Goal: Task Accomplishment & Management: Complete application form

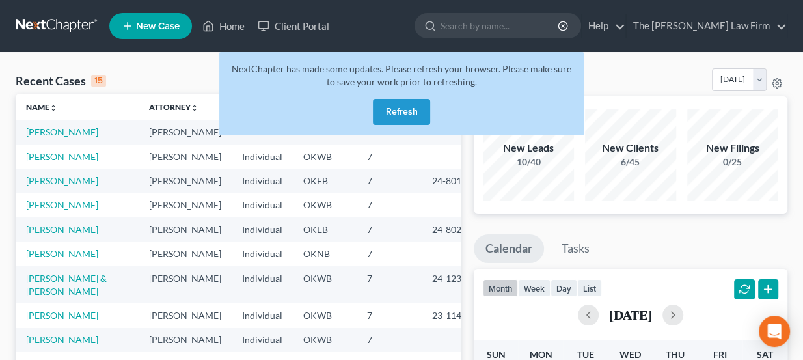
click at [397, 103] on button "Refresh" at bounding box center [401, 112] width 57 height 26
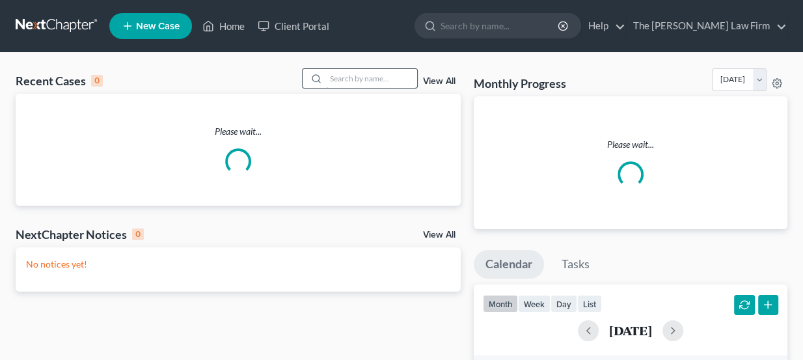
click at [385, 85] on input "search" at bounding box center [371, 78] width 91 height 19
click at [386, 78] on input "search" at bounding box center [371, 78] width 91 height 19
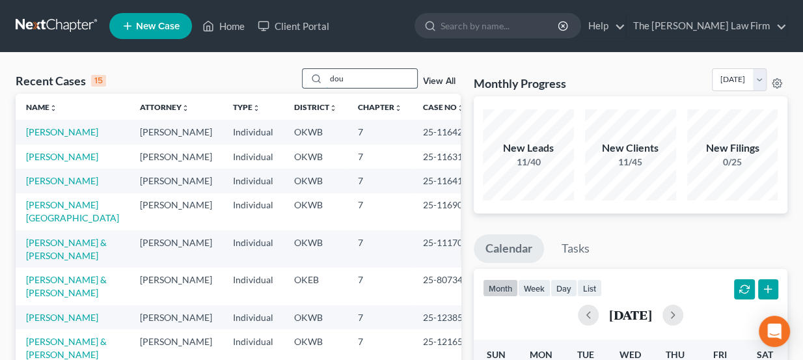
type input "dou"
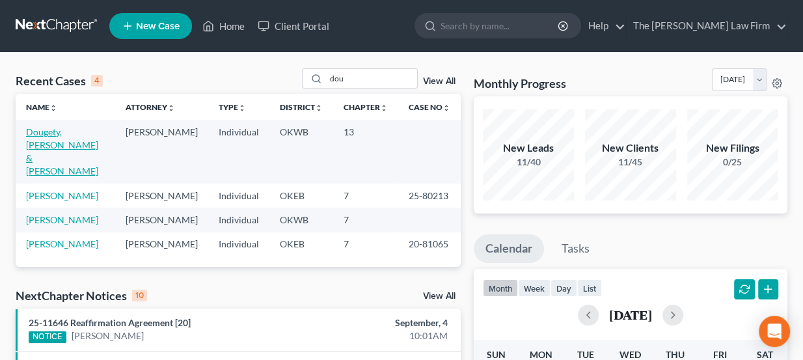
click at [73, 135] on link "Dougety, [PERSON_NAME] & [PERSON_NAME]" at bounding box center [62, 151] width 72 height 50
select select "3"
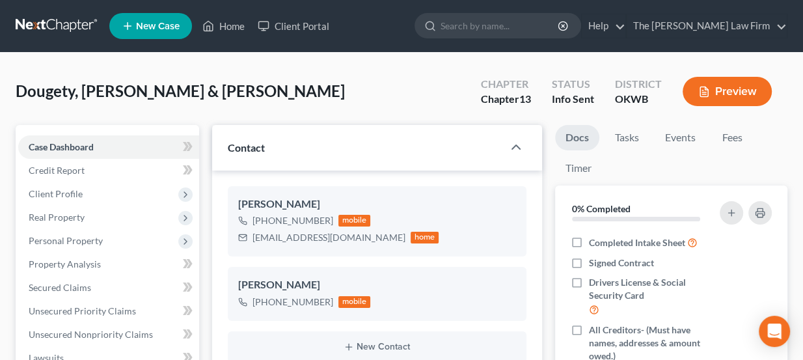
scroll to position [118, 0]
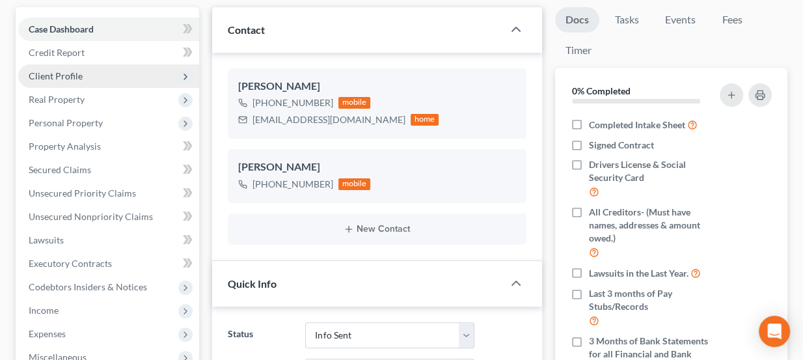
click at [65, 74] on span "Client Profile" at bounding box center [56, 75] width 54 height 11
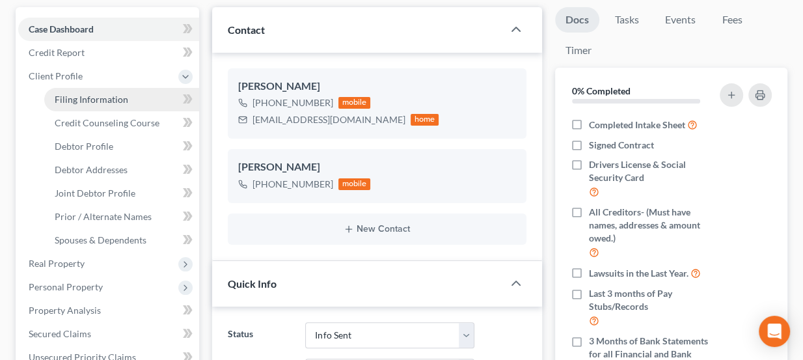
click at [100, 100] on span "Filing Information" at bounding box center [92, 99] width 74 height 11
select select "1"
select select "3"
select select "37"
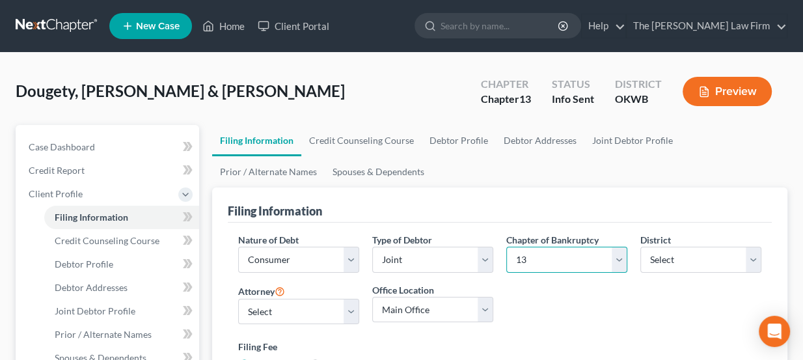
click at [546, 253] on select "Select 7 11 12 13" at bounding box center [566, 260] width 121 height 26
select select "0"
click at [506, 247] on select "Select 7 11 12 13" at bounding box center [566, 260] width 121 height 26
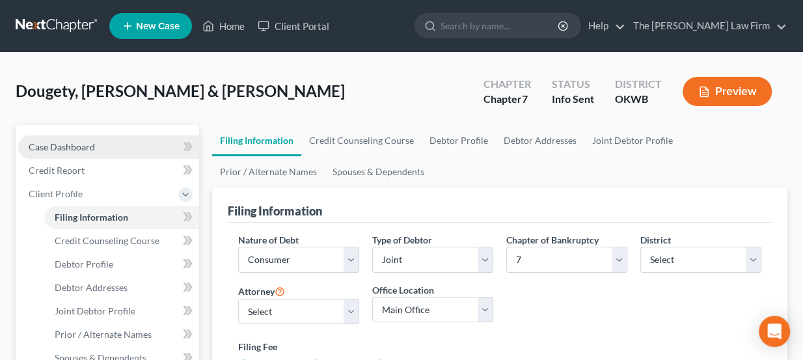
click at [84, 146] on span "Case Dashboard" at bounding box center [62, 146] width 66 height 11
select select "3"
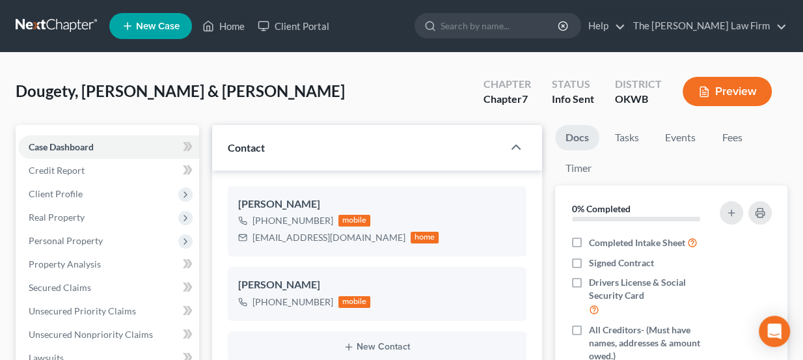
scroll to position [59, 0]
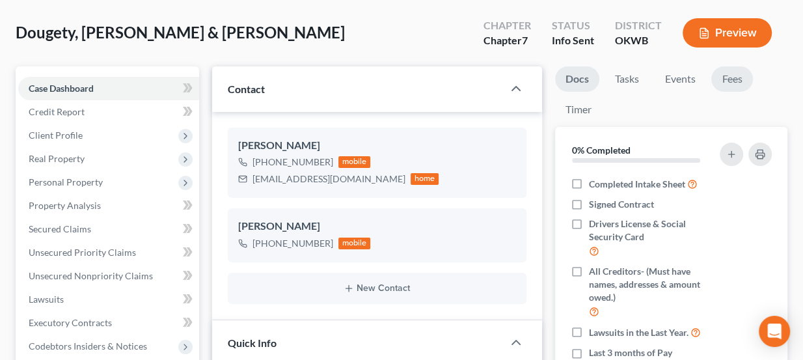
click at [747, 70] on link "Fees" at bounding box center [732, 78] width 42 height 25
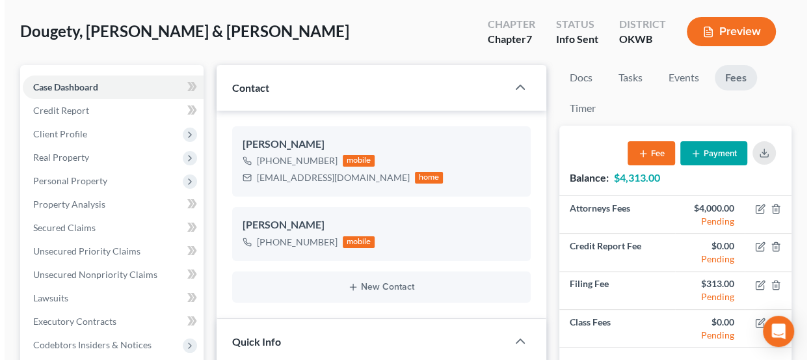
scroll to position [118, 0]
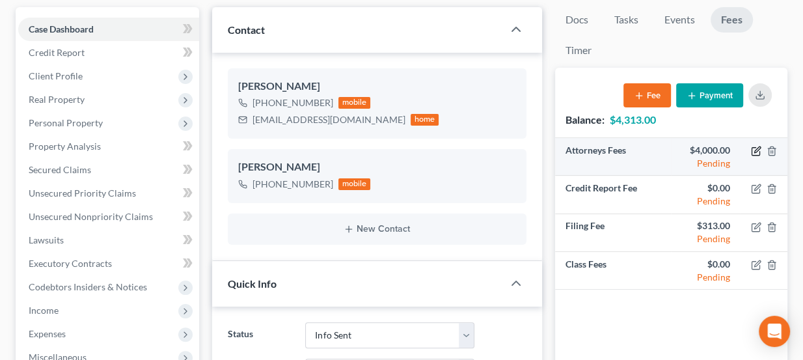
click at [757, 149] on icon "button" at bounding box center [757, 149] width 6 height 6
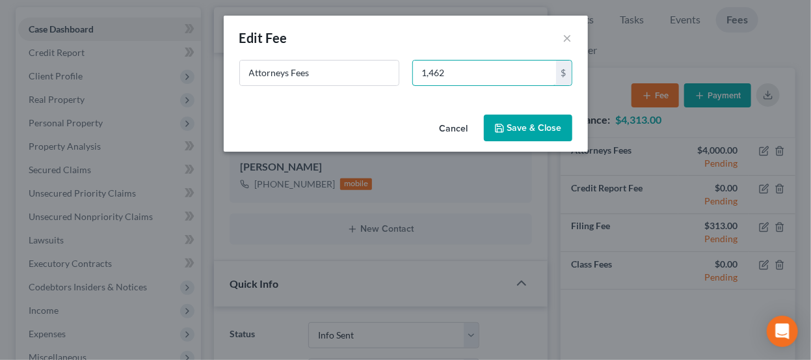
type input "1,462"
click at [525, 129] on button "Save & Close" at bounding box center [528, 127] width 88 height 27
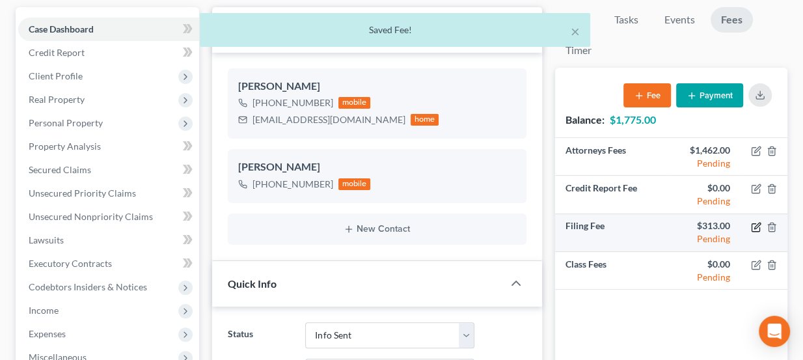
click at [753, 223] on icon "button" at bounding box center [755, 227] width 8 height 8
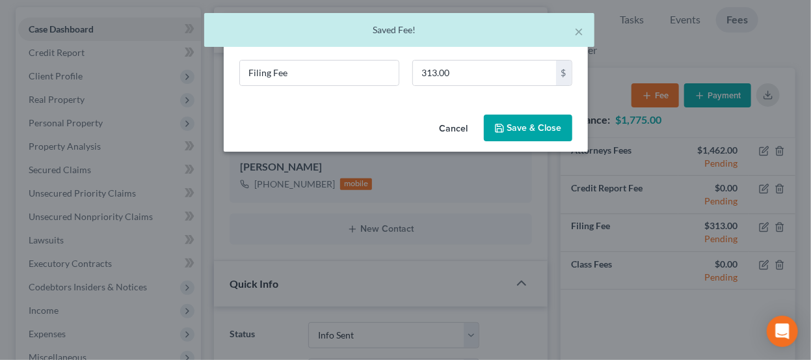
drag, startPoint x: 477, startPoint y: 85, endPoint x: 457, endPoint y: 86, distance: 20.2
click at [460, 87] on div "Filing Fee 313.00 $" at bounding box center [406, 78] width 346 height 36
click at [478, 66] on input "313.00" at bounding box center [484, 72] width 143 height 25
type input "338"
click at [515, 127] on button "Save & Close" at bounding box center [528, 127] width 88 height 27
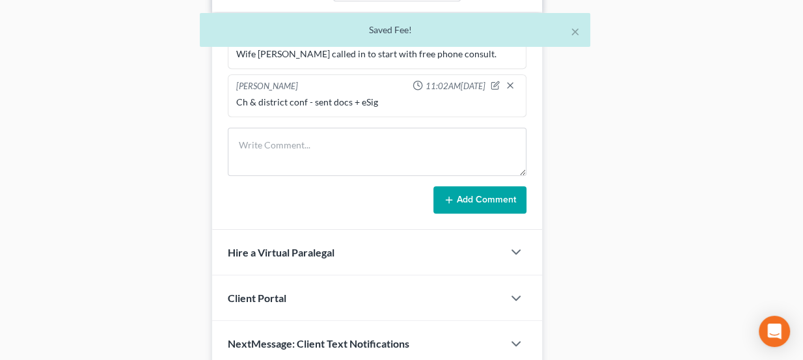
scroll to position [650, 0]
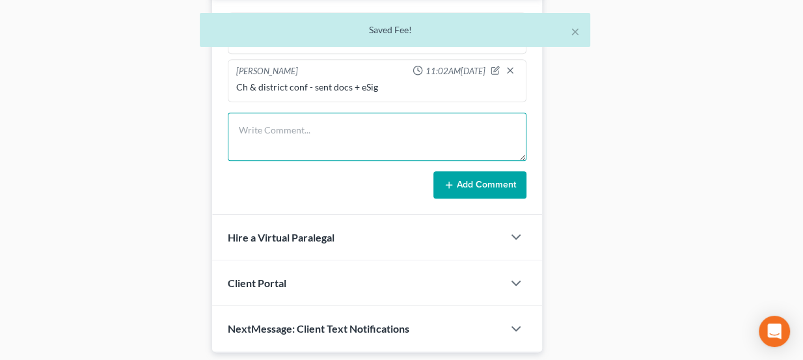
click at [331, 143] on textarea at bounding box center [377, 137] width 299 height 48
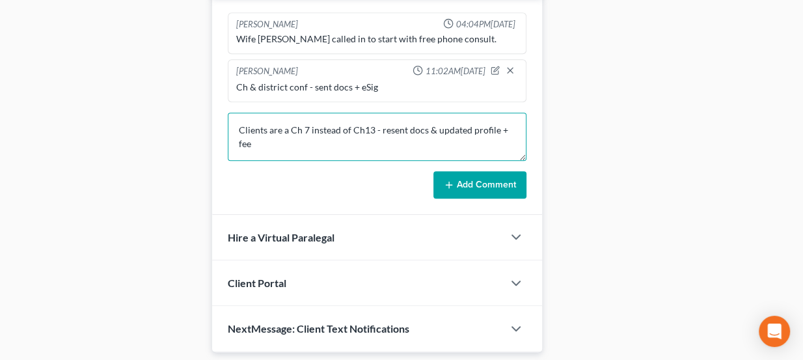
scroll to position [3, 0]
type textarea "Clients are a Ch 7 instead of Ch13 - resent docs & updated profile + fee"
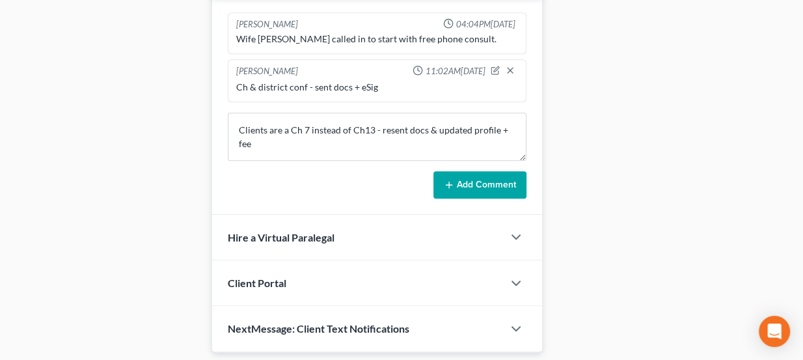
click at [450, 189] on button "Add Comment" at bounding box center [479, 184] width 93 height 27
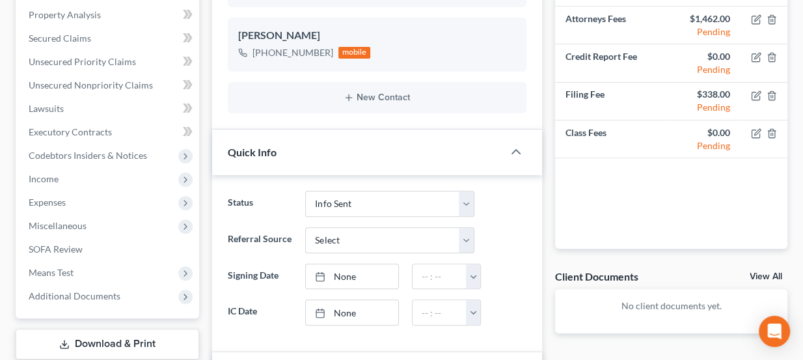
scroll to position [59, 0]
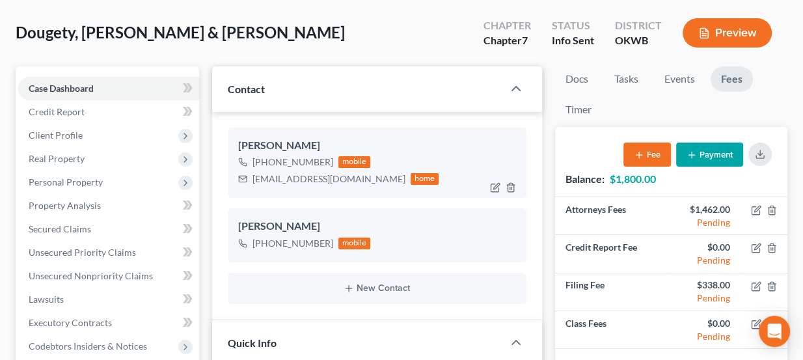
click at [291, 175] on div "brittanyboatman@yahoo.com" at bounding box center [328, 178] width 153 height 13
copy div "brittanyboatman@yahoo.com"
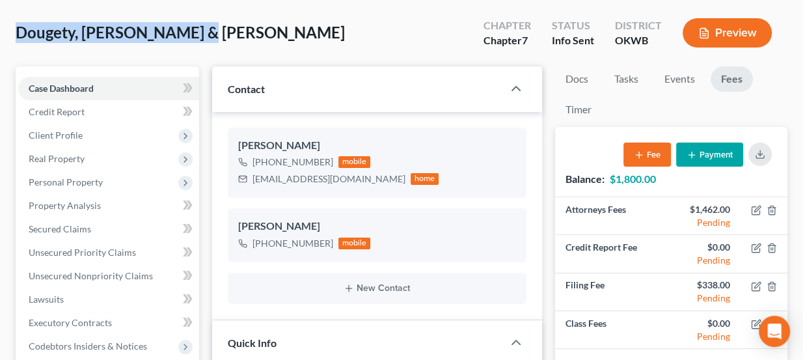
drag, startPoint x: 209, startPoint y: 31, endPoint x: 49, endPoint y: 31, distance: 160.7
copy span "Dougety, [PERSON_NAME] & [PERSON_NAME]"
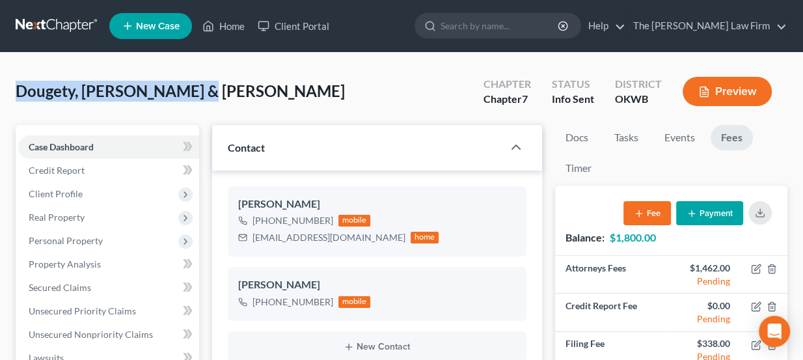
click at [77, 21] on link at bounding box center [57, 25] width 83 height 23
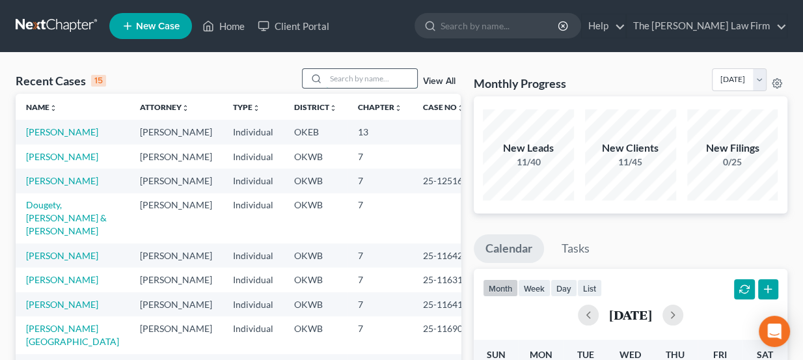
click at [350, 75] on input "search" at bounding box center [371, 78] width 91 height 19
click at [356, 75] on input "search" at bounding box center [371, 78] width 91 height 19
type input "Darren Lewis"
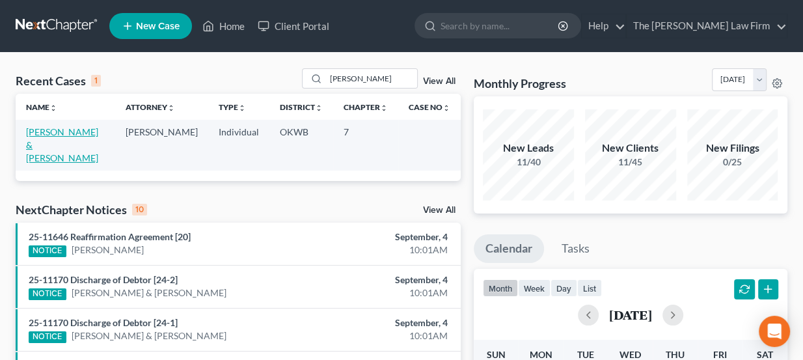
click at [98, 131] on link "[PERSON_NAME] & [PERSON_NAME]" at bounding box center [62, 144] width 72 height 37
select select "8"
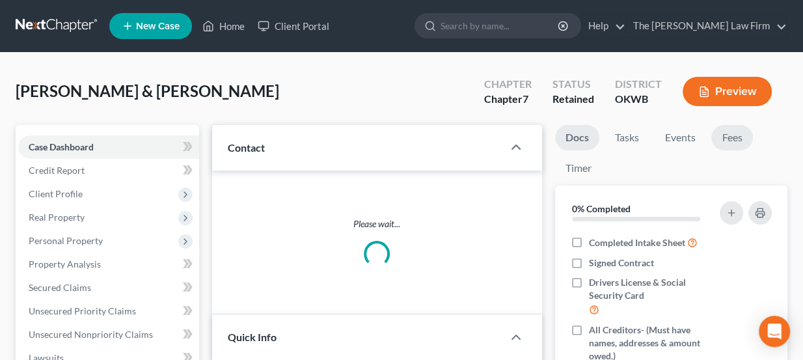
click at [731, 121] on div "Lewis, Darren & Jennifer Upgraded Chapter Chapter 7 Status Retained District OK…" at bounding box center [401, 96] width 771 height 57
click at [736, 135] on link "Fees" at bounding box center [732, 137] width 42 height 25
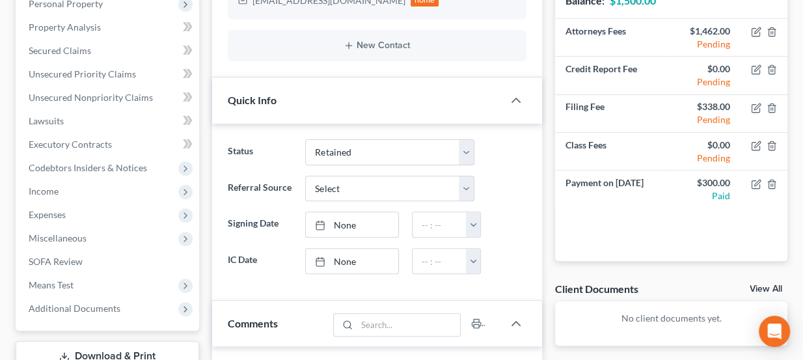
scroll to position [236, 0]
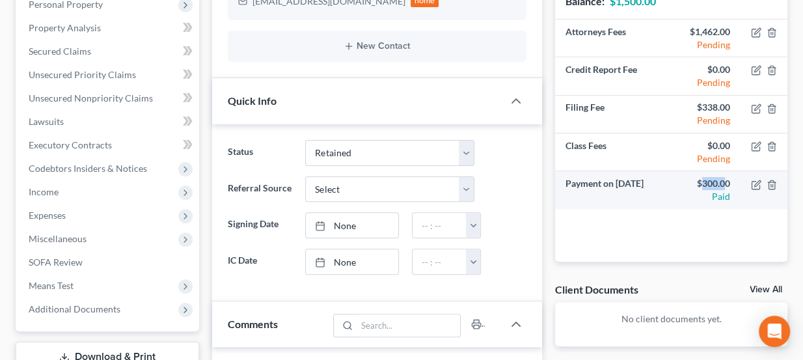
drag, startPoint x: 701, startPoint y: 177, endPoint x: 726, endPoint y: 178, distance: 25.4
click at [726, 178] on div "$300.00" at bounding box center [705, 183] width 49 height 13
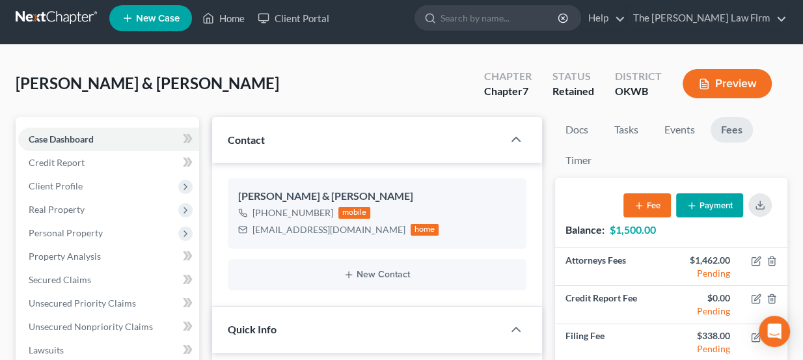
scroll to position [0, 0]
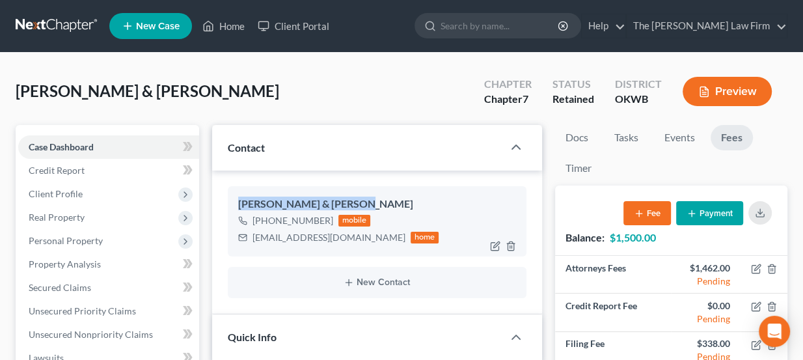
drag, startPoint x: 345, startPoint y: 200, endPoint x: 239, endPoint y: 196, distance: 106.1
click at [239, 196] on div "Darren & Jennifer Lewis" at bounding box center [377, 204] width 278 height 16
drag, startPoint x: 239, startPoint y: 202, endPoint x: 350, endPoint y: 198, distance: 110.6
click at [350, 198] on div "Darren & Jennifer Lewis" at bounding box center [377, 204] width 278 height 16
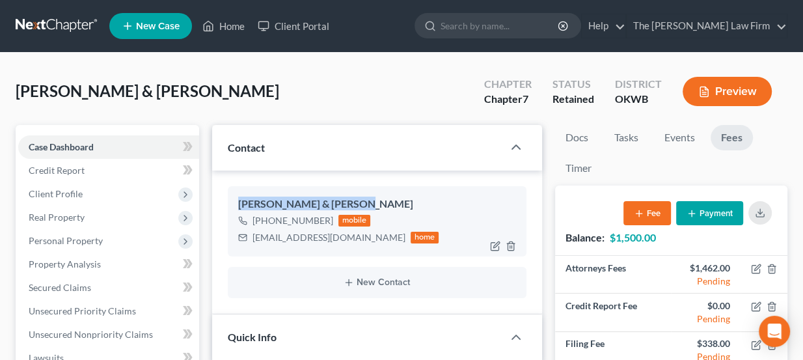
click at [350, 198] on div "Darren & Jennifer Lewis" at bounding box center [377, 204] width 278 height 16
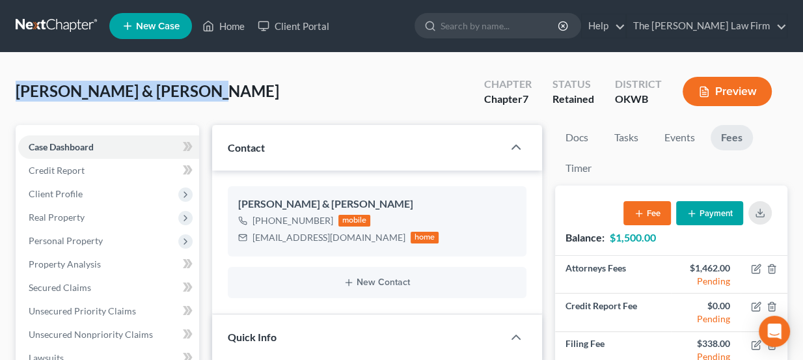
drag, startPoint x: 189, startPoint y: 88, endPoint x: 16, endPoint y: 93, distance: 172.4
click at [16, 93] on div "Lewis, Darren & Jennifer Upgraded Chapter Chapter 7 Status Retained District OK…" at bounding box center [401, 96] width 771 height 57
click at [16, 93] on span "Lewis, Darren & Jennifer" at bounding box center [147, 90] width 263 height 19
drag, startPoint x: 20, startPoint y: 92, endPoint x: 183, endPoint y: 97, distance: 164.0
click at [183, 97] on span "[PERSON_NAME] & [PERSON_NAME]" at bounding box center [147, 90] width 263 height 19
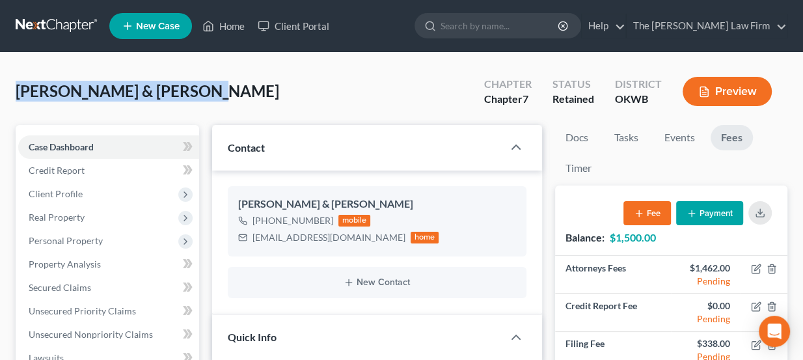
click at [183, 97] on span "[PERSON_NAME] & [PERSON_NAME]" at bounding box center [147, 90] width 263 height 19
drag, startPoint x: 189, startPoint y: 90, endPoint x: 16, endPoint y: 94, distance: 172.4
click at [16, 94] on div "Lewis, Darren & Jennifer Upgraded Chapter Chapter 7 Status Retained District OK…" at bounding box center [401, 96] width 771 height 57
click at [16, 94] on span "[PERSON_NAME] & [PERSON_NAME]" at bounding box center [147, 90] width 263 height 19
drag, startPoint x: 18, startPoint y: 92, endPoint x: 186, endPoint y: 94, distance: 168.5
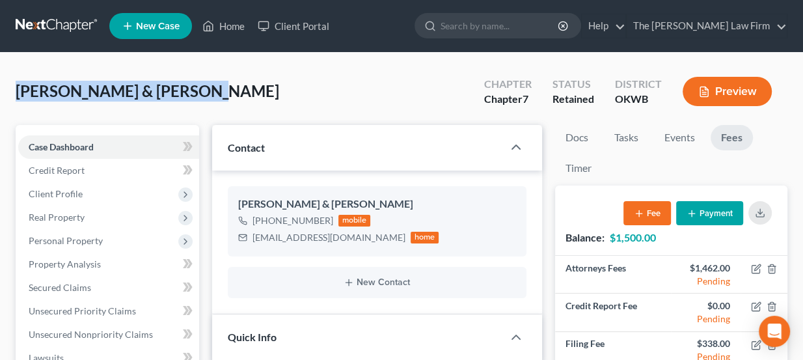
click at [186, 94] on div "Lewis, Darren & Jennifer Upgraded Chapter Chapter 7 Status Retained District OK…" at bounding box center [401, 96] width 771 height 57
drag, startPoint x: 186, startPoint y: 92, endPoint x: 16, endPoint y: 92, distance: 170.4
click at [16, 92] on div "Lewis, Darren & Jennifer Upgraded Chapter Chapter 7 Status Retained District OK…" at bounding box center [401, 96] width 771 height 57
click at [16, 92] on span "Lewis, Darren & Jennifer" at bounding box center [147, 90] width 263 height 19
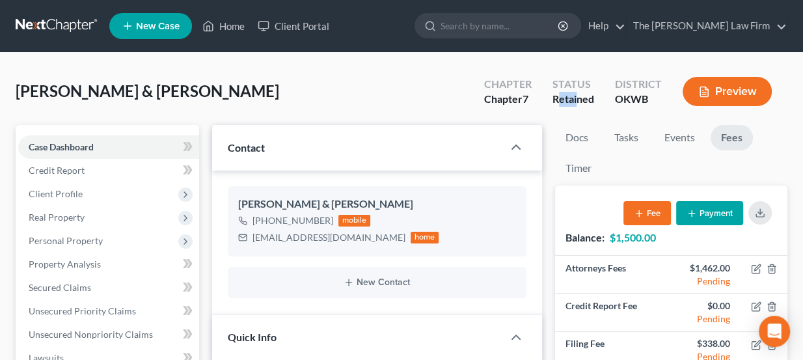
drag, startPoint x: 556, startPoint y: 100, endPoint x: 576, endPoint y: 101, distance: 20.9
click at [576, 101] on div "Retained" at bounding box center [573, 99] width 42 height 15
click at [577, 101] on div "Retained" at bounding box center [573, 99] width 42 height 15
drag, startPoint x: 598, startPoint y: 101, endPoint x: 638, endPoint y: 100, distance: 40.4
click at [638, 100] on div "Chapter Chapter 7 Status Retained District OKWB Preview" at bounding box center [631, 93] width 314 height 38
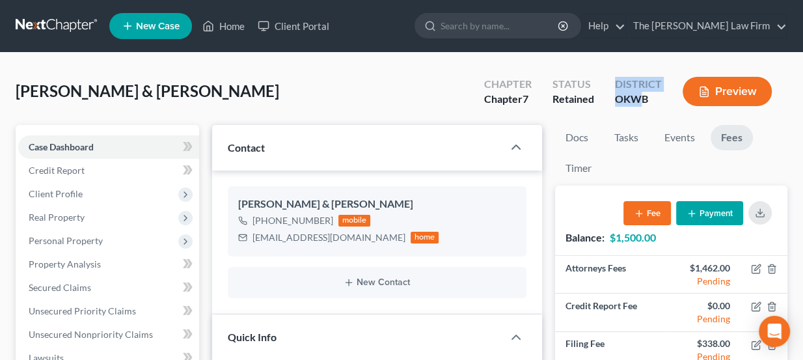
click at [639, 100] on div "OKWB" at bounding box center [638, 99] width 47 height 15
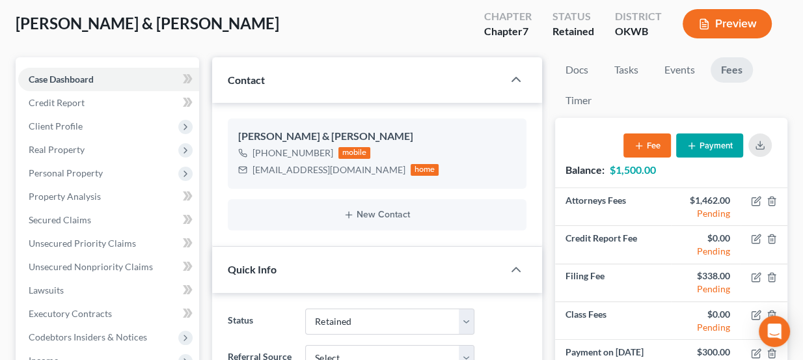
scroll to position [74, 0]
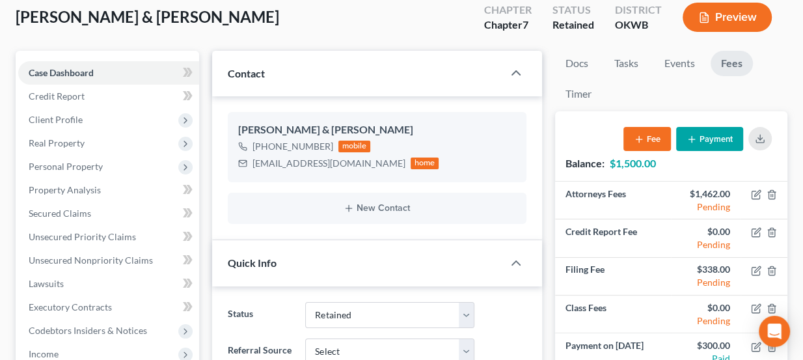
click at [633, 159] on strong "$1,500.00" at bounding box center [633, 163] width 46 height 12
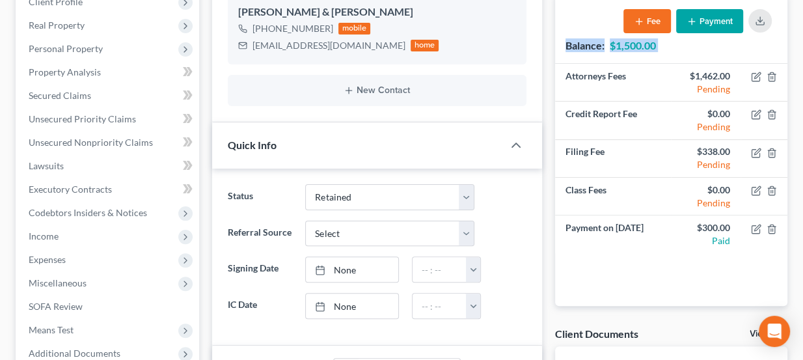
scroll to position [193, 0]
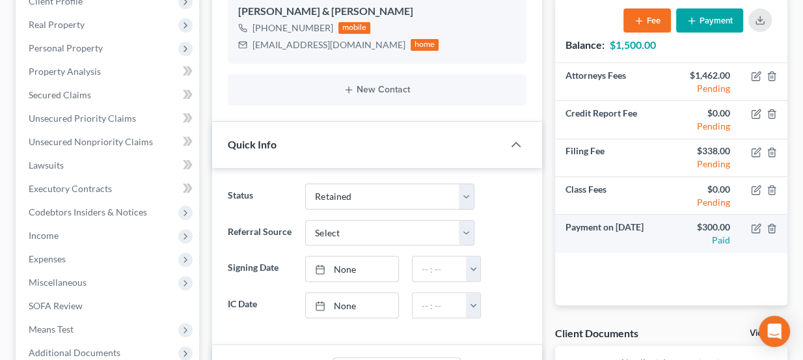
click at [623, 224] on td "Payment on Jul 3, 2025" at bounding box center [613, 233] width 116 height 37
drag, startPoint x: 610, startPoint y: 221, endPoint x: 654, endPoint y: 226, distance: 45.2
click at [654, 226] on td "Payment on Jul 3, 2025" at bounding box center [613, 233] width 116 height 37
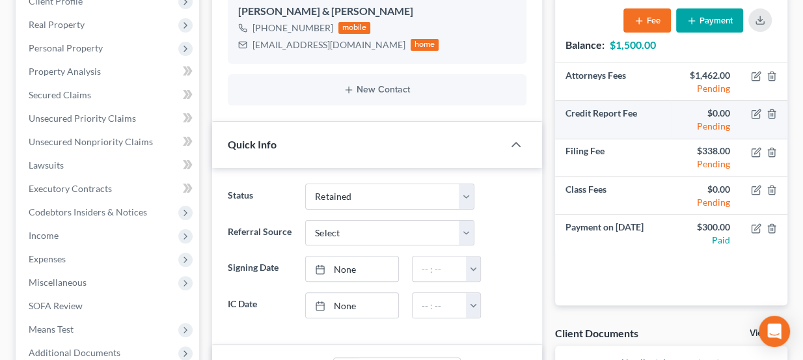
click at [582, 111] on td "Credit Report Fee" at bounding box center [613, 120] width 116 height 38
drag, startPoint x: 594, startPoint y: 111, endPoint x: 639, endPoint y: 117, distance: 46.0
click at [639, 117] on td "Credit Report Fee" at bounding box center [613, 120] width 116 height 38
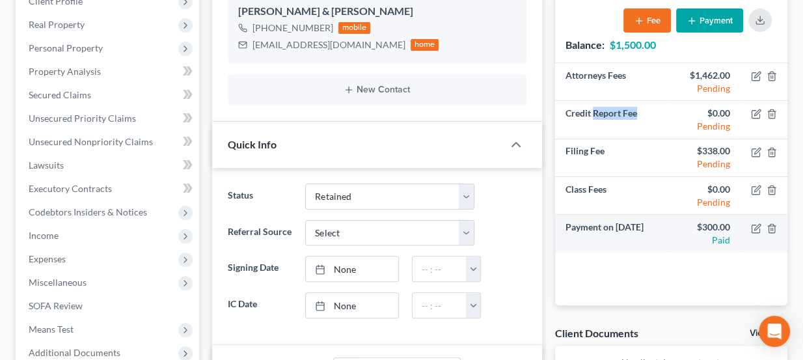
drag, startPoint x: 657, startPoint y: 223, endPoint x: 564, endPoint y: 223, distance: 93.0
click at [564, 223] on td "Payment on Jul 3, 2025" at bounding box center [613, 233] width 116 height 37
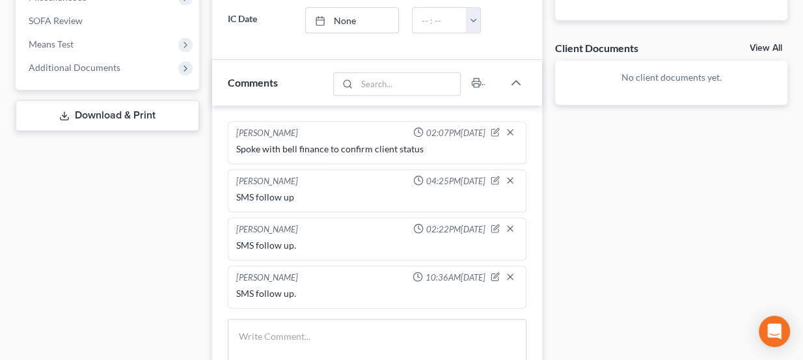
scroll to position [548, 0]
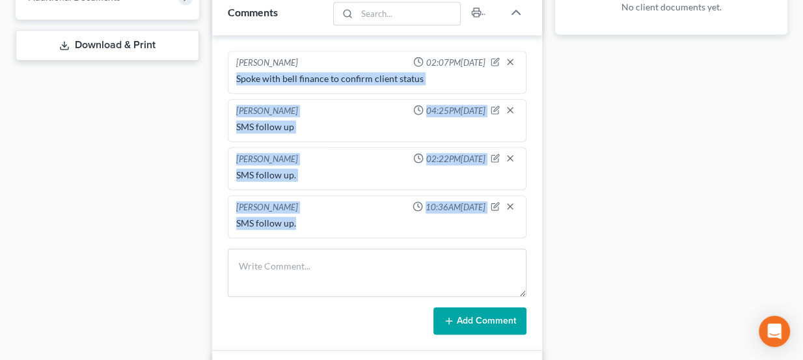
drag, startPoint x: 297, startPoint y: 221, endPoint x: 232, endPoint y: 73, distance: 162.2
click at [232, 73] on ng-include "Lou Phillips 02:07PM, 07/16/2025 Spoke with bell finance to confirm client stat…" at bounding box center [377, 144] width 299 height 187
click at [232, 73] on div "Lou Phillips 02:07PM, 07/16/2025 Spoke with bell finance to confirm client stat…" at bounding box center [377, 72] width 299 height 43
drag, startPoint x: 235, startPoint y: 60, endPoint x: 311, endPoint y: 222, distance: 178.7
click at [311, 222] on ng-include "Lou Phillips 02:07PM, 07/16/2025 Spoke with bell finance to confirm client stat…" at bounding box center [377, 144] width 299 height 187
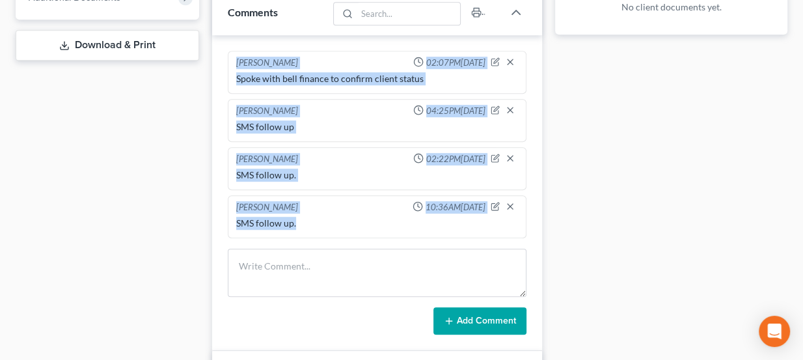
click at [311, 222] on div "SMS follow up." at bounding box center [377, 223] width 282 height 13
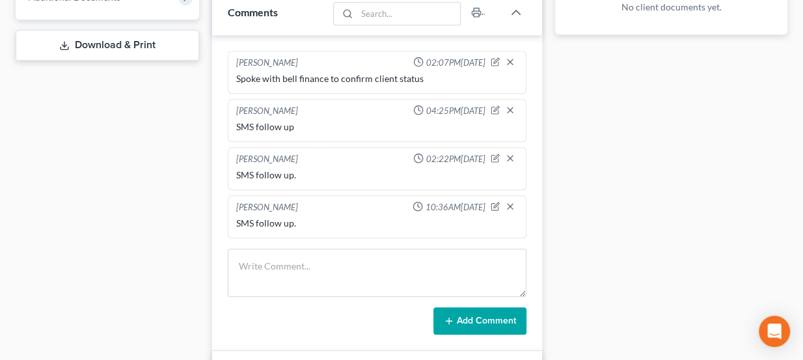
click at [650, 201] on div "Docs Tasks Events Fees Timer 0% Completed Nothing here yet! Completed Intake Sh…" at bounding box center [670, 343] width 245 height 1532
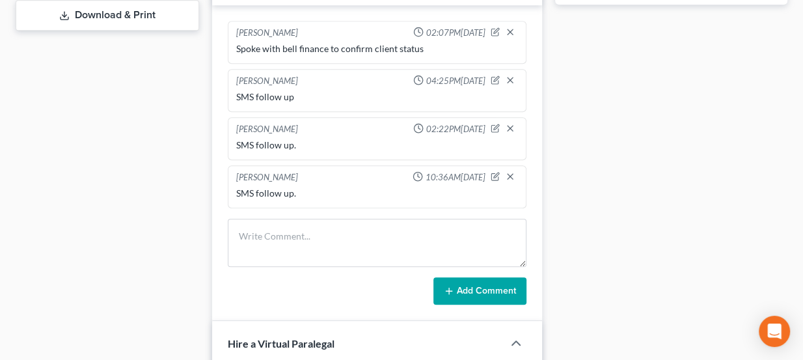
scroll to position [597, 0]
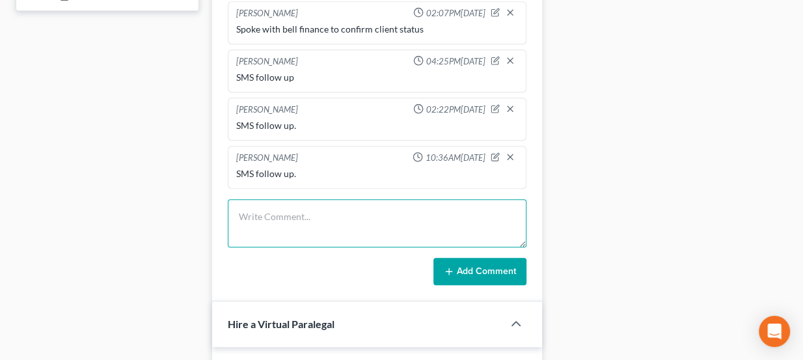
click at [401, 211] on textarea at bounding box center [377, 223] width 299 height 48
type textarea "C"
click at [401, 211] on textarea at bounding box center [377, 223] width 299 height 48
click at [401, 213] on textarea "Crystal" at bounding box center [377, 223] width 299 height 48
click at [310, 217] on textarea "Crystal" at bounding box center [377, 223] width 299 height 48
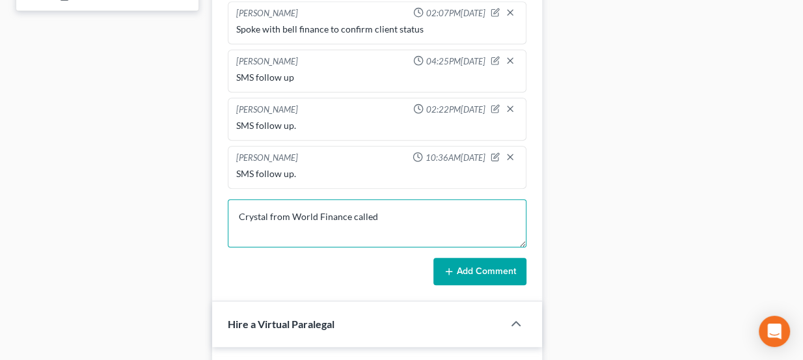
click at [261, 230] on textarea "Crystal from World Finance called" at bounding box center [377, 223] width 299 height 48
click at [397, 211] on textarea "Crystal from World Finance called" at bounding box center [377, 223] width 299 height 48
type textarea "Crystal from World Finance called to confirm client status."
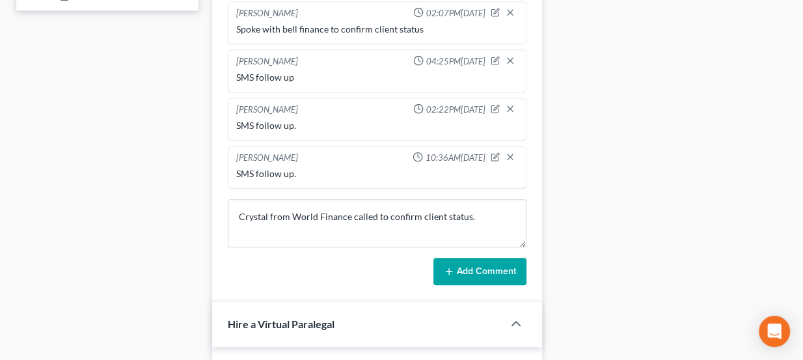
click at [481, 258] on button "Add Comment" at bounding box center [479, 271] width 93 height 27
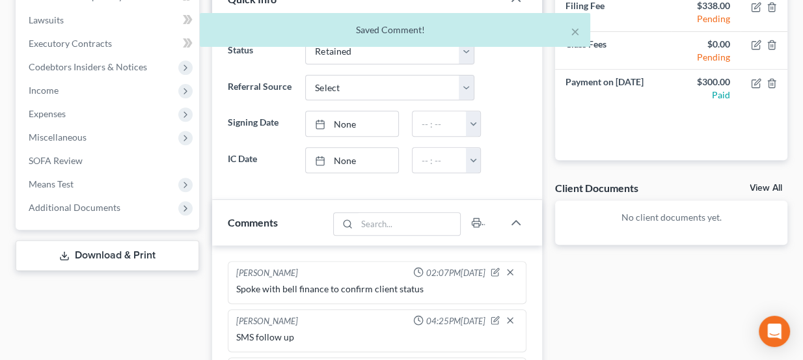
scroll to position [301, 0]
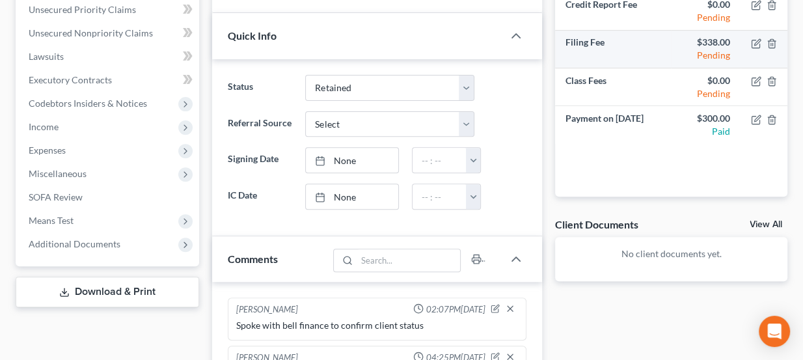
click at [574, 30] on td "Filing Fee" at bounding box center [613, 49] width 116 height 38
drag, startPoint x: 570, startPoint y: 40, endPoint x: 582, endPoint y: 40, distance: 11.1
click at [582, 40] on td "Filing Fee" at bounding box center [613, 49] width 116 height 38
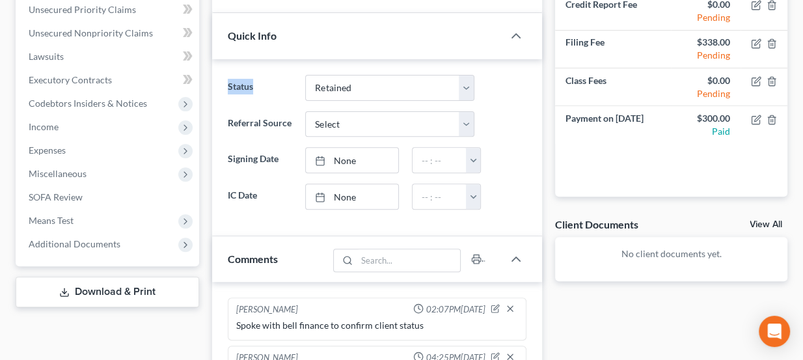
drag, startPoint x: 258, startPoint y: 85, endPoint x: 224, endPoint y: 84, distance: 33.8
click at [231, 83] on label "Status" at bounding box center [260, 88] width 78 height 26
click at [234, 83] on label "Status" at bounding box center [260, 88] width 78 height 26
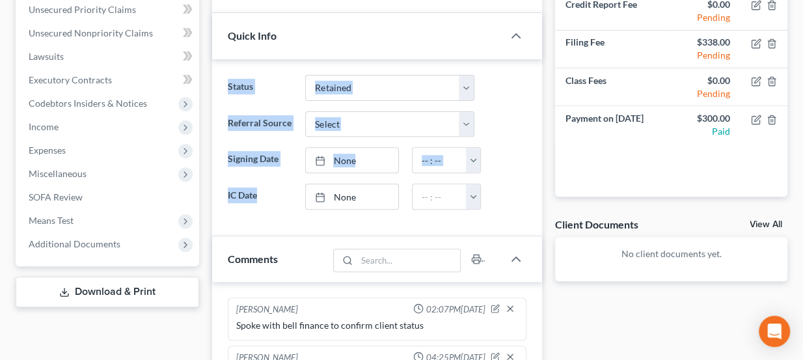
drag, startPoint x: 226, startPoint y: 83, endPoint x: 276, endPoint y: 197, distance: 124.4
click at [276, 197] on ng-include "Status Discharged Dismissed Filed Info Sent In Progress Lead Lost Lead Ready to…" at bounding box center [377, 142] width 299 height 135
click at [276, 198] on label "IC Date" at bounding box center [260, 196] width 78 height 26
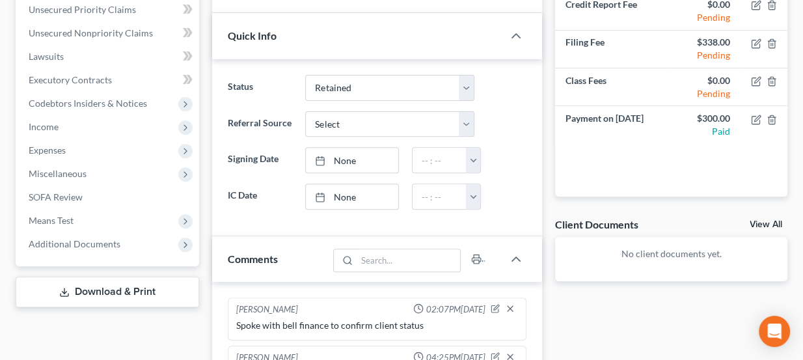
click at [252, 187] on label "IC Date" at bounding box center [260, 196] width 78 height 26
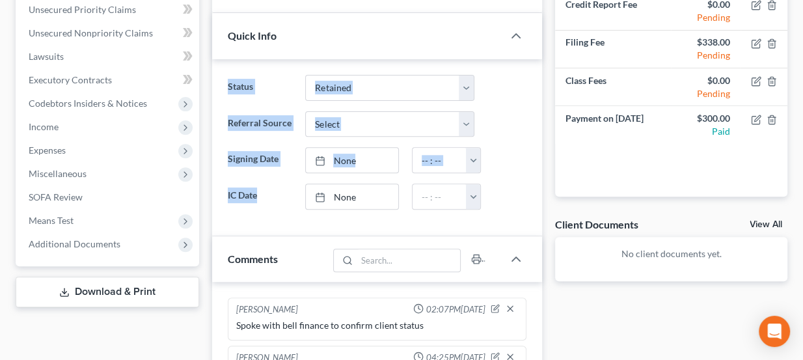
drag, startPoint x: 258, startPoint y: 191, endPoint x: 226, endPoint y: 85, distance: 111.3
click at [228, 85] on ng-include "Status Discharged Dismissed Filed Info Sent In Progress Lead Lost Lead Ready to…" at bounding box center [377, 142] width 299 height 135
click at [226, 85] on label "Status" at bounding box center [260, 88] width 78 height 26
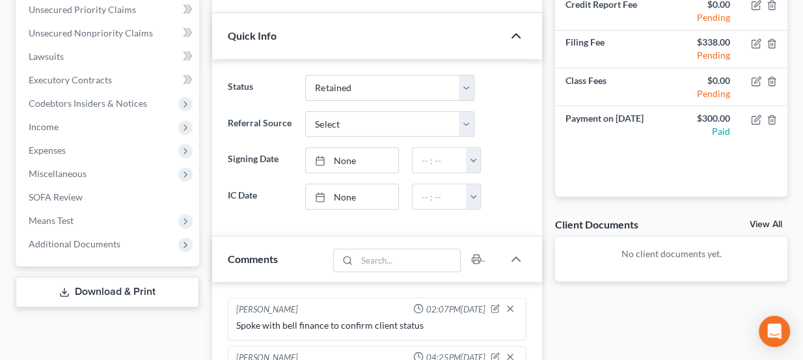
click at [522, 36] on icon "button" at bounding box center [516, 36] width 16 height 16
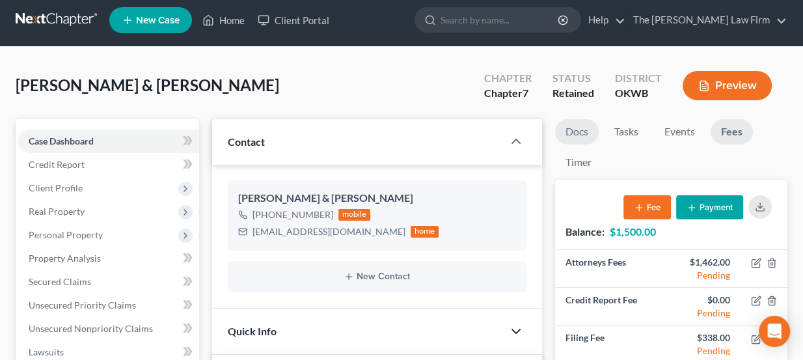
scroll to position [6, 0]
drag, startPoint x: 553, startPoint y: 96, endPoint x: 596, endPoint y: 97, distance: 42.9
click at [596, 97] on div "Status Retained" at bounding box center [573, 87] width 62 height 38
drag, startPoint x: 618, startPoint y: 76, endPoint x: 652, endPoint y: 100, distance: 42.0
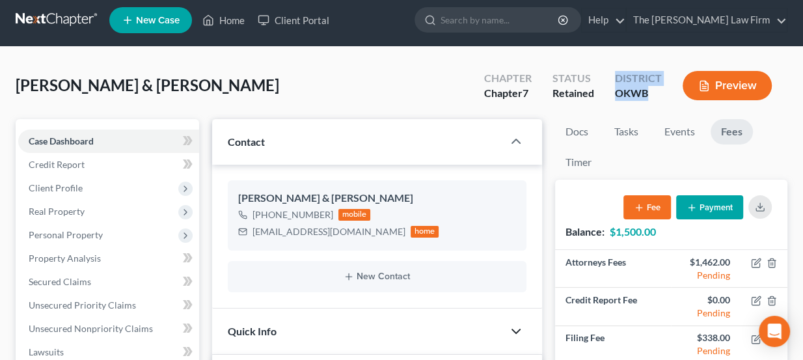
click at [652, 100] on div "District OKWB" at bounding box center [638, 87] width 68 height 38
click at [652, 100] on div "OKWB" at bounding box center [638, 93] width 47 height 15
drag, startPoint x: 644, startPoint y: 92, endPoint x: 487, endPoint y: 73, distance: 158.5
click at [487, 73] on div "Chapter Chapter 7 Status Retained District OKWB Preview" at bounding box center [631, 87] width 314 height 38
click at [487, 73] on div "Chapter" at bounding box center [507, 78] width 47 height 15
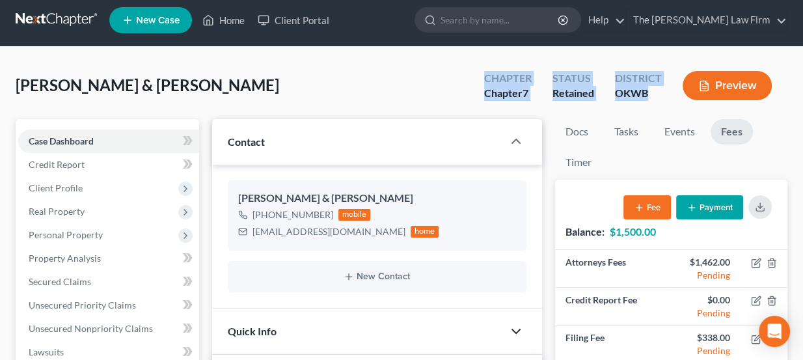
drag, startPoint x: 487, startPoint y: 72, endPoint x: 643, endPoint y: 90, distance: 157.8
click at [643, 90] on div "Chapter Chapter 7 Status Retained District OKWB Preview" at bounding box center [631, 87] width 314 height 38
click at [643, 90] on div "OKWB" at bounding box center [638, 93] width 47 height 15
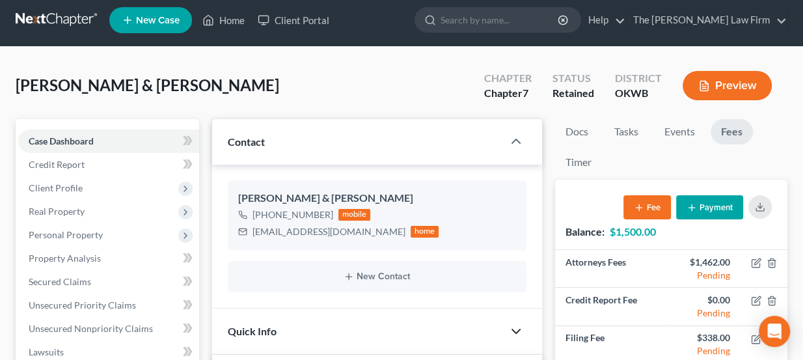
scroll to position [0, 0]
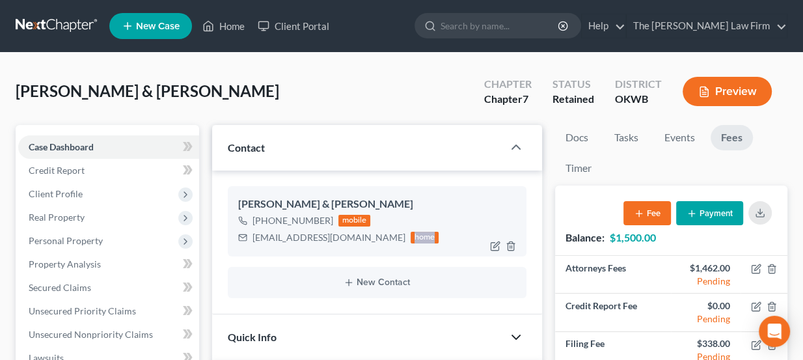
drag, startPoint x: 375, startPoint y: 234, endPoint x: 397, endPoint y: 234, distance: 22.1
click at [410, 234] on div "home" at bounding box center [424, 238] width 29 height 12
click at [529, 28] on input "search" at bounding box center [499, 26] width 119 height 24
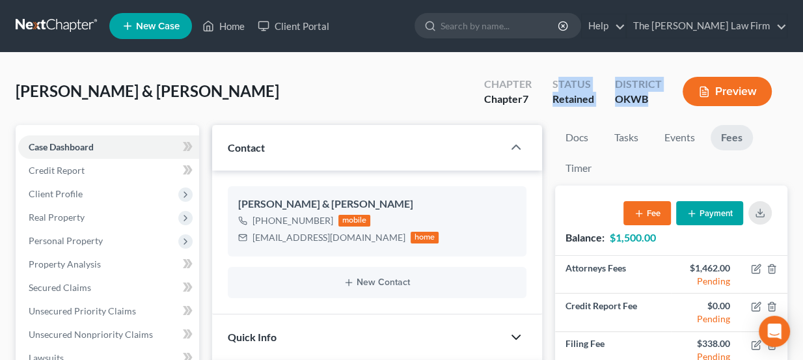
drag, startPoint x: 556, startPoint y: 88, endPoint x: 651, endPoint y: 103, distance: 96.0
click at [651, 103] on div "Chapter Chapter 7 Status Retained District OKWB Preview" at bounding box center [631, 93] width 314 height 38
click at [651, 103] on div "OKWB" at bounding box center [638, 99] width 47 height 15
drag, startPoint x: 642, startPoint y: 94, endPoint x: 489, endPoint y: 81, distance: 154.1
click at [489, 81] on div "Chapter Chapter 7 Status Retained District OKWB Preview" at bounding box center [631, 93] width 314 height 38
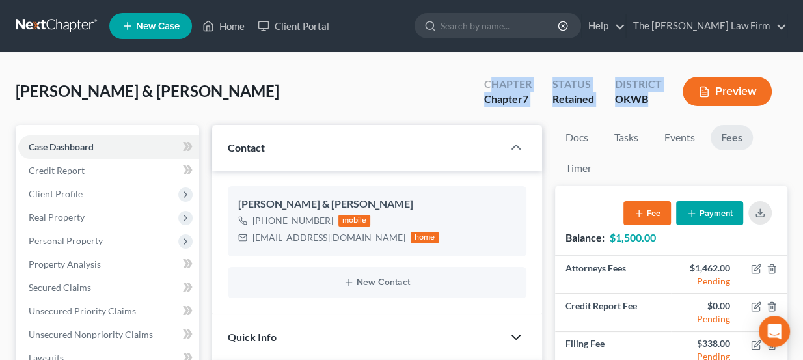
click at [489, 81] on div "Chapter" at bounding box center [507, 84] width 47 height 15
drag, startPoint x: 485, startPoint y: 81, endPoint x: 654, endPoint y: 109, distance: 170.8
click at [654, 109] on div "Chapter Chapter 7 Status Retained District OKWB Preview" at bounding box center [631, 93] width 314 height 38
click at [654, 105] on div "OKWB" at bounding box center [638, 99] width 47 height 15
drag, startPoint x: 647, startPoint y: 98, endPoint x: 485, endPoint y: 83, distance: 162.0
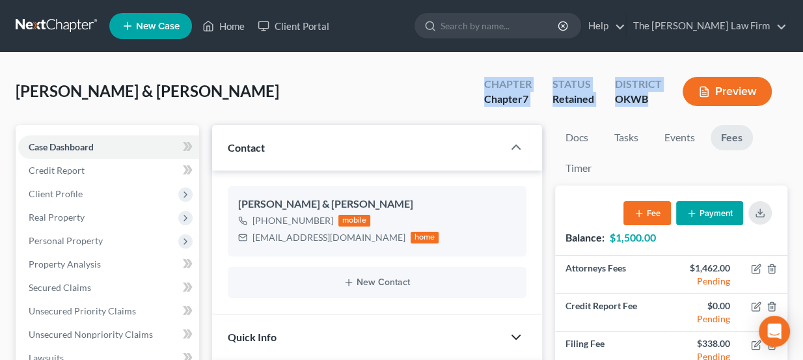
click at [485, 83] on div "Chapter Chapter 7 Status Retained District OKWB Preview" at bounding box center [631, 93] width 314 height 38
click at [485, 83] on div "Chapter" at bounding box center [507, 84] width 47 height 15
drag, startPoint x: 484, startPoint y: 81, endPoint x: 649, endPoint y: 107, distance: 167.3
click at [649, 107] on div "Chapter Chapter 7 Status Retained District OKWB Preview" at bounding box center [631, 93] width 314 height 38
click at [649, 107] on div "District OKWB" at bounding box center [638, 93] width 68 height 38
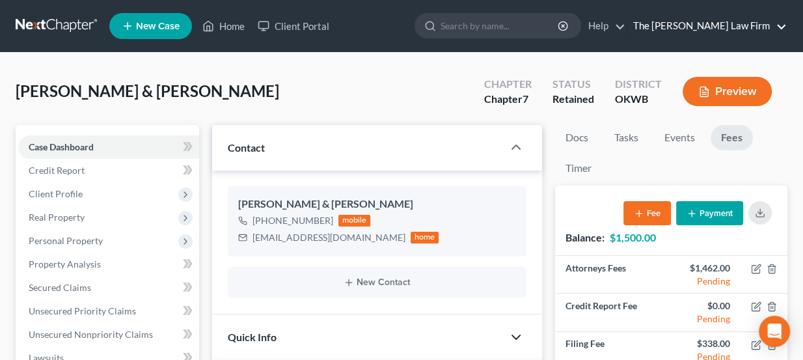
click at [781, 29] on link "The [PERSON_NAME] Law Firm" at bounding box center [706, 25] width 160 height 23
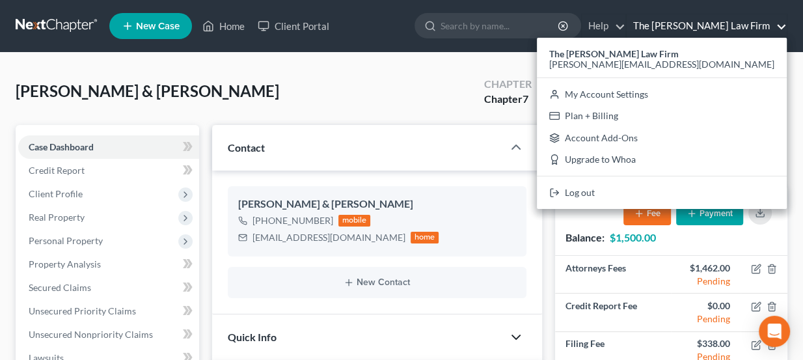
click at [781, 25] on link "The [PERSON_NAME] Law Firm" at bounding box center [706, 25] width 160 height 23
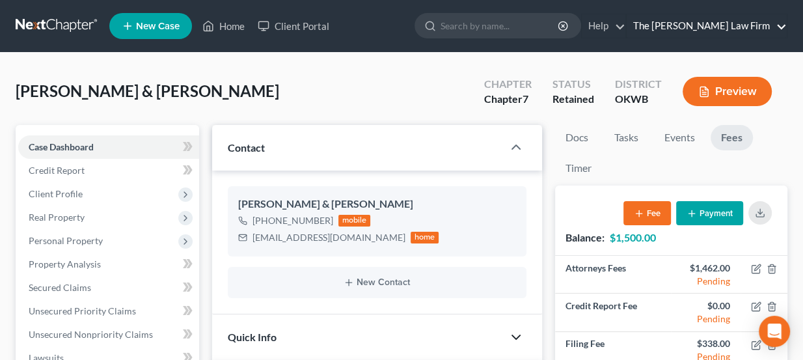
click at [780, 27] on link "The [PERSON_NAME] Law Firm" at bounding box center [706, 25] width 160 height 23
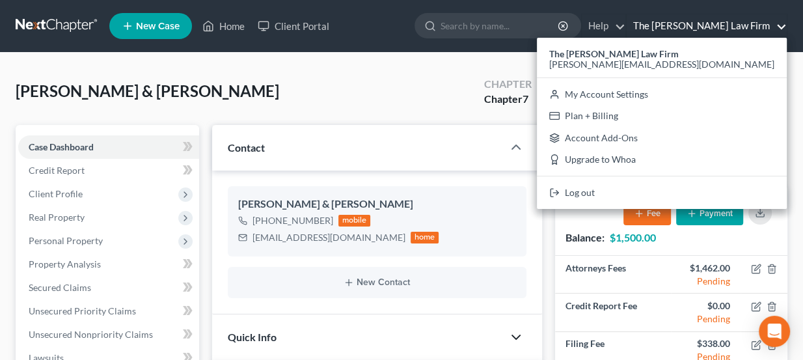
click at [780, 27] on link "The [PERSON_NAME] Law Firm" at bounding box center [706, 25] width 160 height 23
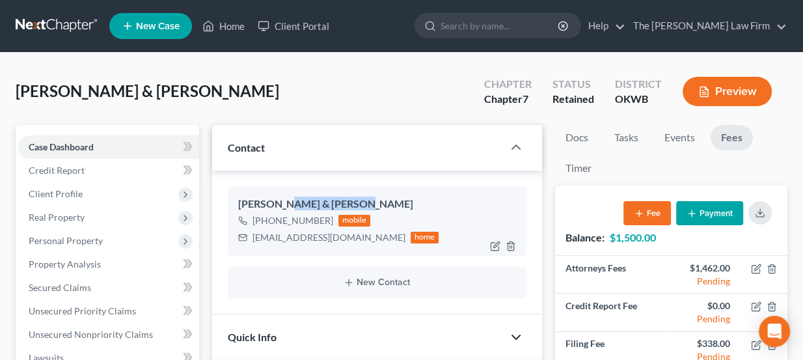
drag, startPoint x: 282, startPoint y: 202, endPoint x: 355, endPoint y: 200, distance: 72.9
click at [355, 200] on div "Darren & Jennifer Lewis" at bounding box center [377, 204] width 278 height 16
click at [502, 25] on input "search" at bounding box center [499, 26] width 119 height 24
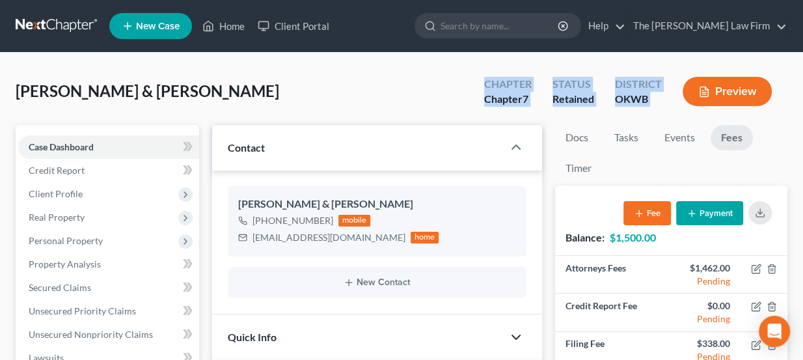
drag, startPoint x: 483, startPoint y: 85, endPoint x: 673, endPoint y: 103, distance: 191.4
click at [673, 103] on div "Chapter Chapter 7 Status Retained District OKWB Preview" at bounding box center [631, 93] width 314 height 38
click at [673, 103] on div "Preview" at bounding box center [729, 93] width 115 height 38
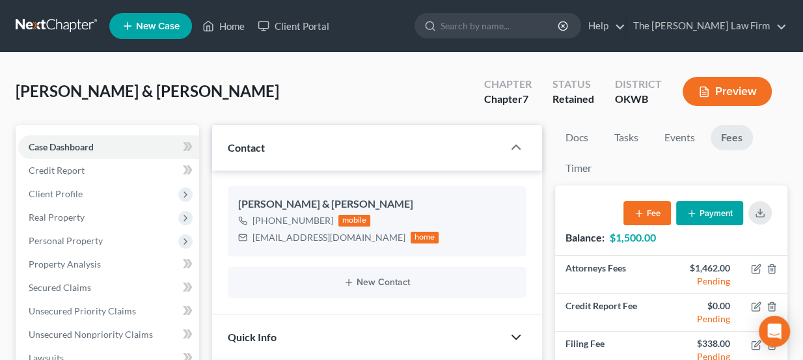
click at [62, 18] on link at bounding box center [57, 25] width 83 height 23
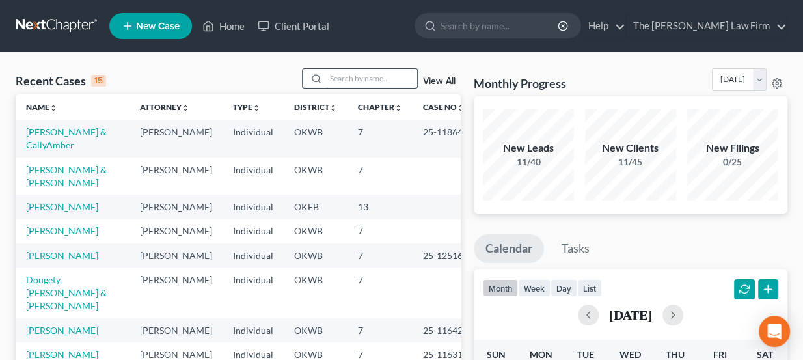
click at [341, 76] on input "search" at bounding box center [371, 78] width 91 height 19
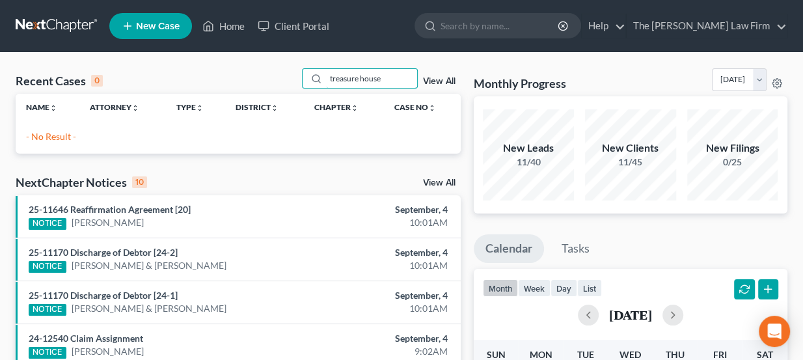
drag, startPoint x: 389, startPoint y: 79, endPoint x: 254, endPoint y: 83, distance: 134.7
click at [254, 83] on div "Recent Cases 0 treasure house View All" at bounding box center [238, 80] width 445 height 25
drag, startPoint x: 395, startPoint y: 77, endPoint x: 293, endPoint y: 83, distance: 102.3
click at [293, 83] on div "Recent Cases 0 Treasure house View All" at bounding box center [238, 80] width 445 height 25
type input "House"
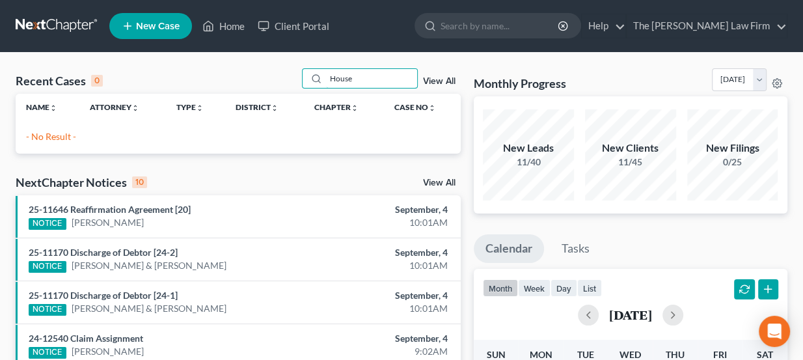
drag, startPoint x: 358, startPoint y: 75, endPoint x: 235, endPoint y: 75, distance: 122.9
click at [235, 75] on div "Recent Cases 0 House View All" at bounding box center [238, 80] width 445 height 25
click at [135, 26] on link "New Case" at bounding box center [150, 26] width 83 height 26
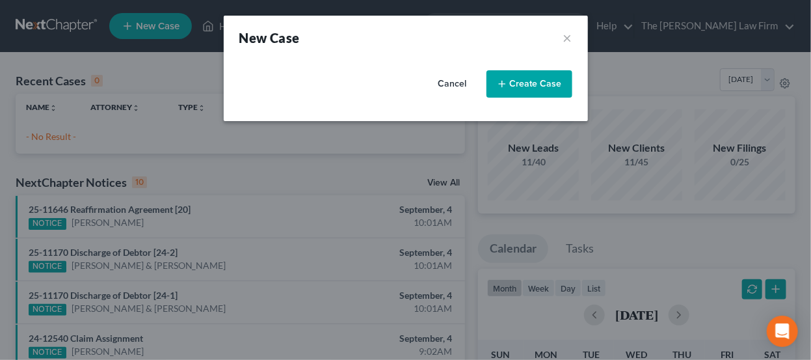
select select "65"
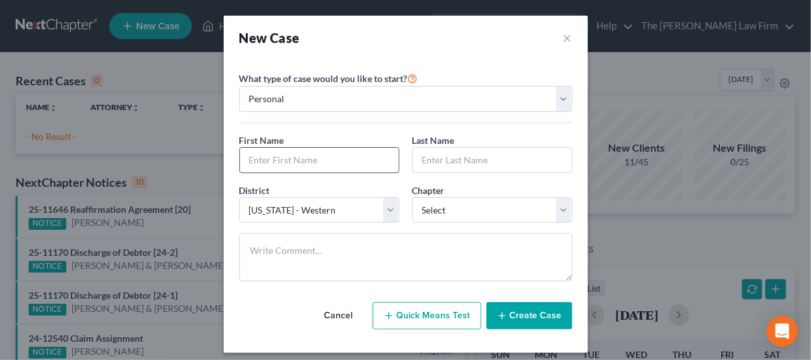
click at [321, 164] on input "text" at bounding box center [319, 160] width 159 height 25
type input "Treasure"
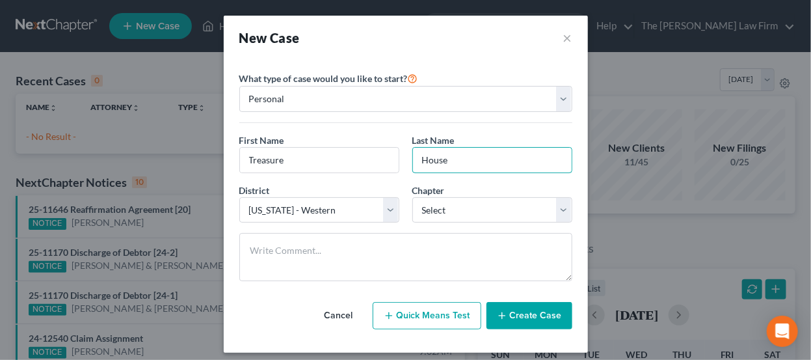
type input "House"
drag, startPoint x: 431, startPoint y: 30, endPoint x: 447, endPoint y: 18, distance: 20.0
click at [447, 18] on div "New Case ×" at bounding box center [406, 38] width 364 height 44
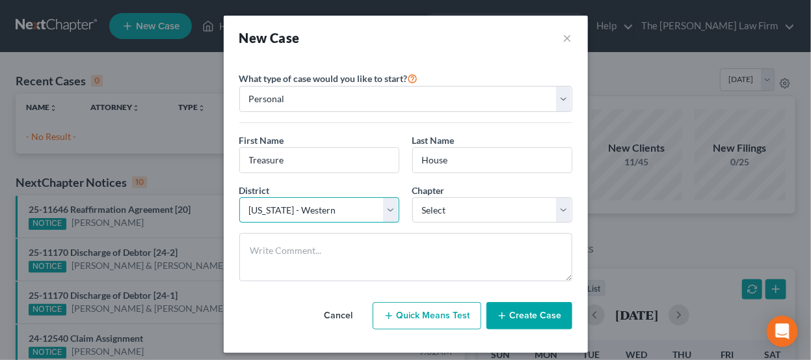
click at [330, 211] on select "Select Alabama - Middle Alabama - Northern Alabama - Southern Alaska Arizona Ar…" at bounding box center [319, 210] width 160 height 26
drag, startPoint x: 330, startPoint y: 211, endPoint x: 409, endPoint y: 206, distance: 78.2
click at [330, 211] on select "Select Alabama - Middle Alabama - Northern Alabama - Southern Alaska Arizona Ar…" at bounding box center [319, 210] width 160 height 26
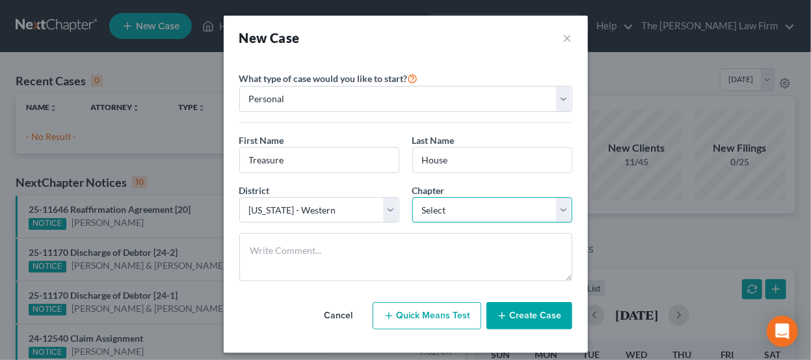
click at [498, 219] on select "Select 7 11 12 13" at bounding box center [492, 210] width 160 height 26
click at [412, 197] on select "Select 7 11 12 13" at bounding box center [492, 210] width 160 height 26
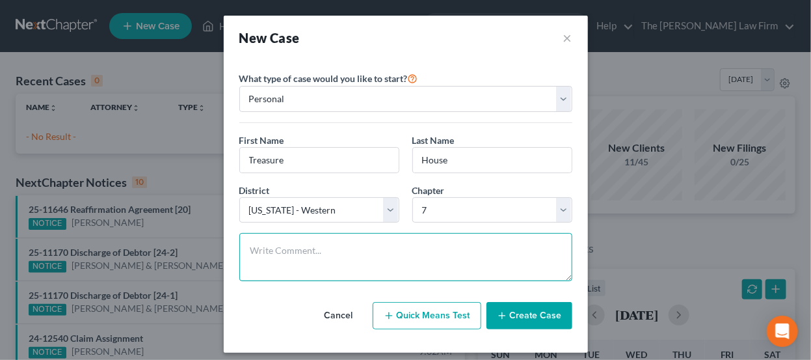
click at [418, 261] on textarea at bounding box center [405, 257] width 333 height 48
click at [403, 245] on textarea at bounding box center [405, 257] width 333 height 48
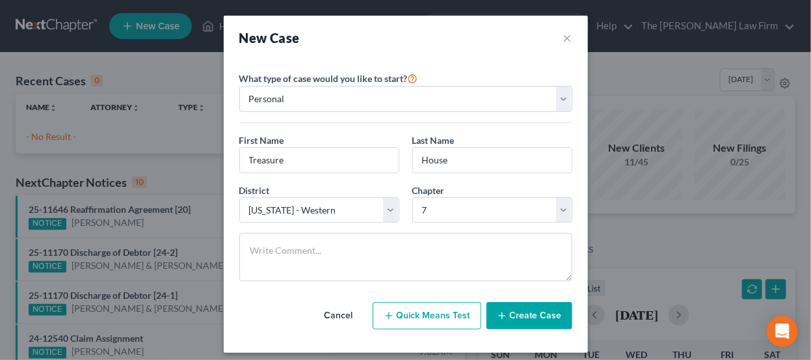
click at [433, 189] on span "Chapter" at bounding box center [428, 190] width 33 height 11
click at [454, 51] on div "New Case ×" at bounding box center [406, 38] width 364 height 44
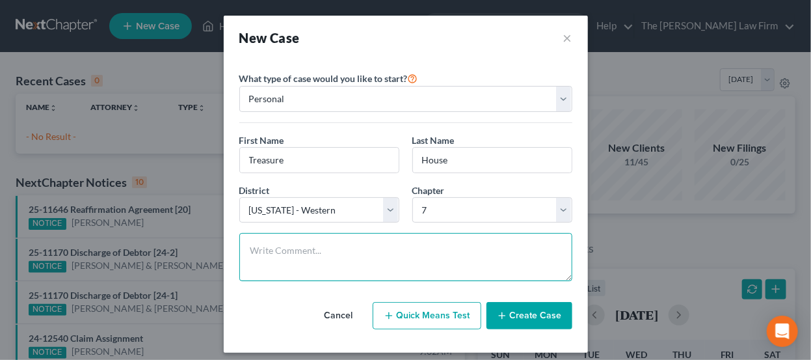
click at [426, 241] on textarea at bounding box center [405, 257] width 333 height 48
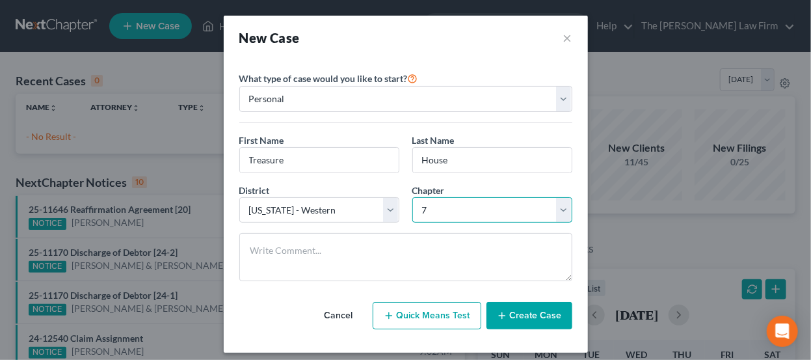
click at [446, 213] on select "Select 7 11 12 13" at bounding box center [492, 210] width 160 height 26
select select "3"
click at [412, 197] on select "Select 7 11 12 13" at bounding box center [492, 210] width 160 height 26
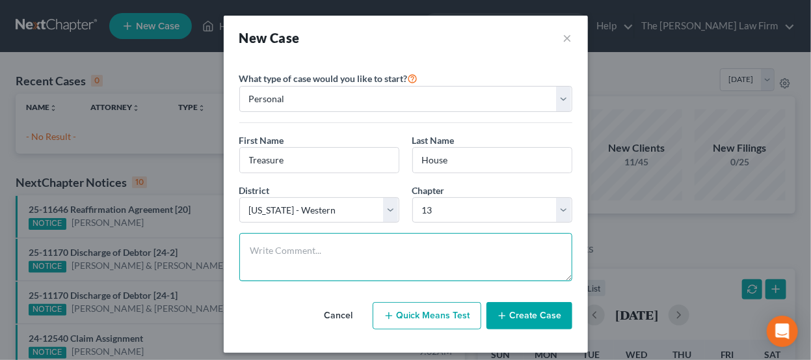
click at [328, 235] on textarea at bounding box center [405, 257] width 333 height 48
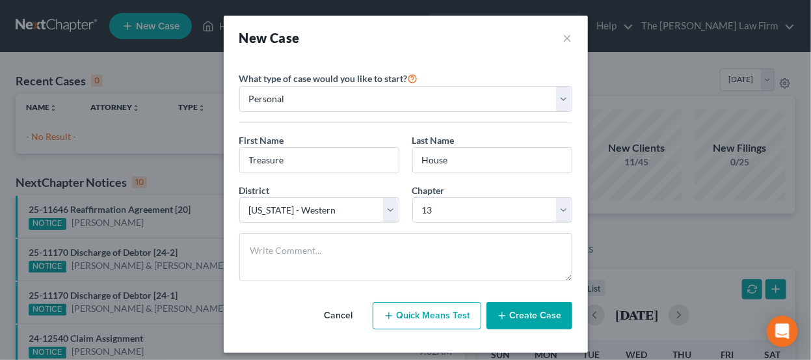
click at [528, 318] on button "Create Case" at bounding box center [530, 315] width 86 height 27
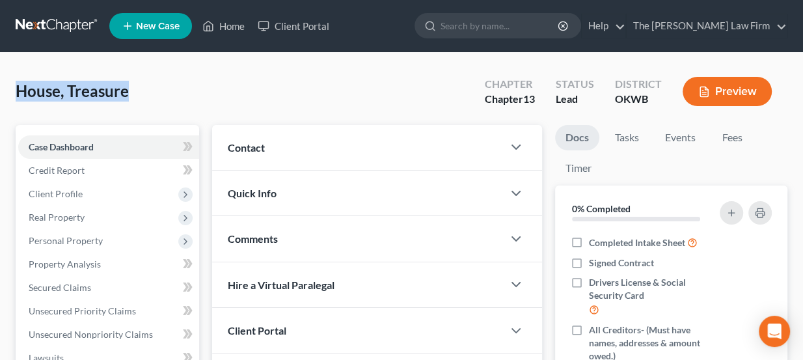
drag, startPoint x: 72, startPoint y: 88, endPoint x: 19, endPoint y: 90, distance: 53.4
click at [19, 90] on span "House, Treasure" at bounding box center [72, 90] width 113 height 19
click at [349, 157] on div "Contact" at bounding box center [357, 147] width 291 height 45
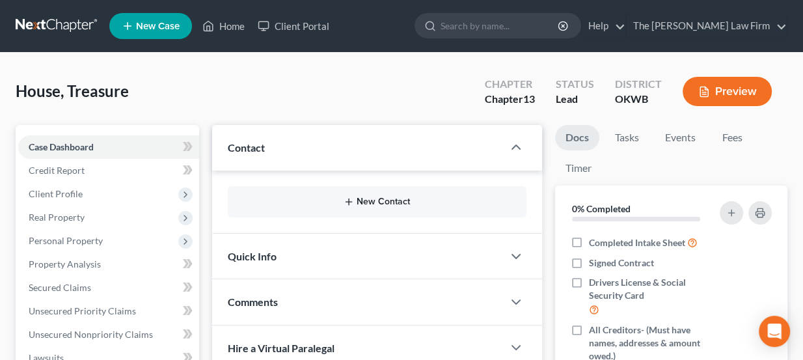
click at [351, 199] on icon "button" at bounding box center [348, 201] width 10 height 10
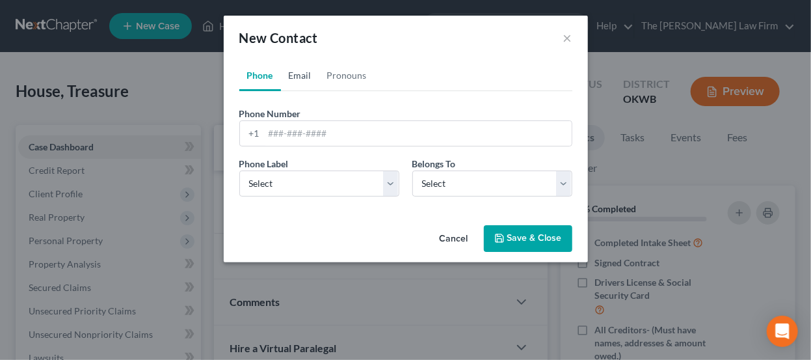
click at [310, 74] on link "Email" at bounding box center [300, 75] width 38 height 31
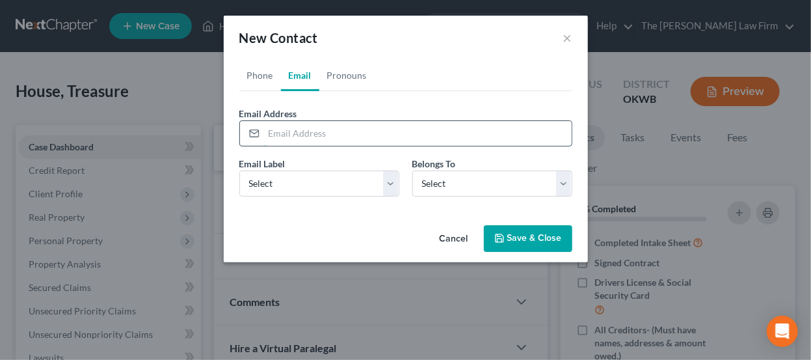
paste input "TreasureHouse.TH@gmail.com"
type input "TreasureHouse.TH@gmail.com"
click at [262, 74] on link "Phone" at bounding box center [260, 75] width 42 height 31
click at [294, 128] on input "tel" at bounding box center [418, 133] width 308 height 25
paste input "9184295757"
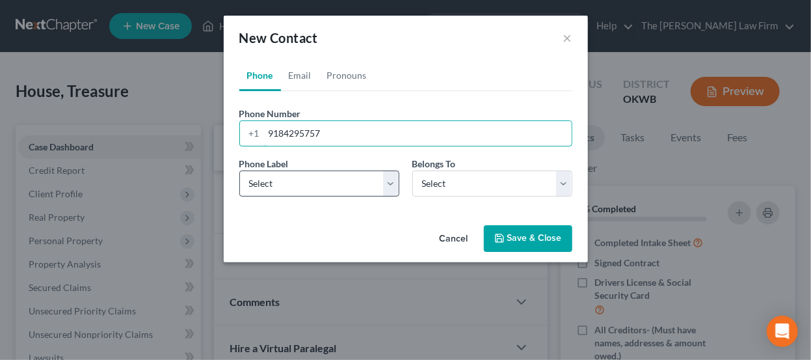
type input "9184295757"
click at [297, 189] on select "Select Mobile Home Work Other" at bounding box center [319, 183] width 160 height 26
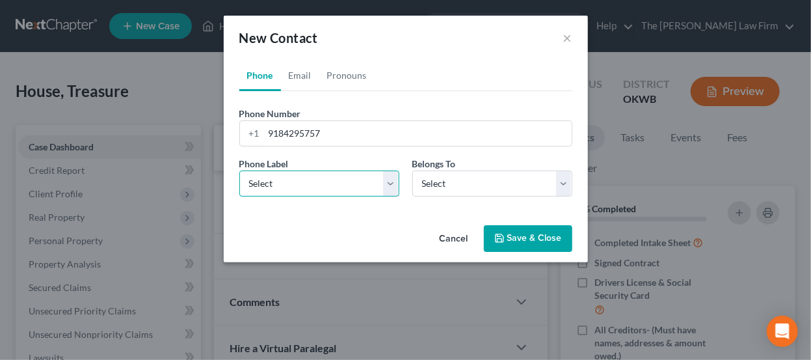
select select "0"
click at [239, 170] on select "Select Mobile Home Work Other" at bounding box center [319, 183] width 160 height 26
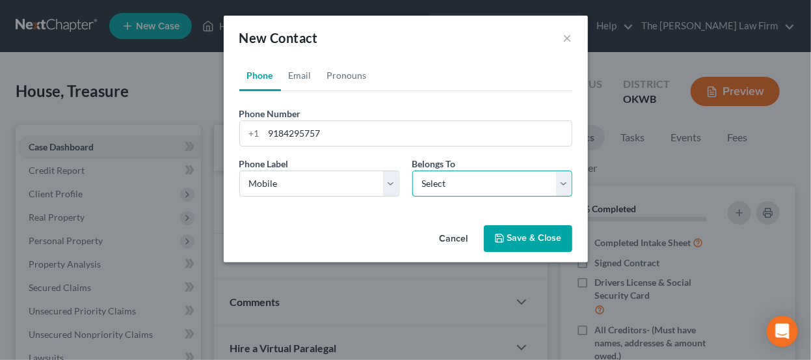
click at [454, 185] on select "Select Client Other" at bounding box center [492, 183] width 160 height 26
select select "0"
click at [412, 170] on select "Select Client Other" at bounding box center [492, 183] width 160 height 26
select select "0"
click at [312, 77] on link "Email" at bounding box center [300, 75] width 38 height 31
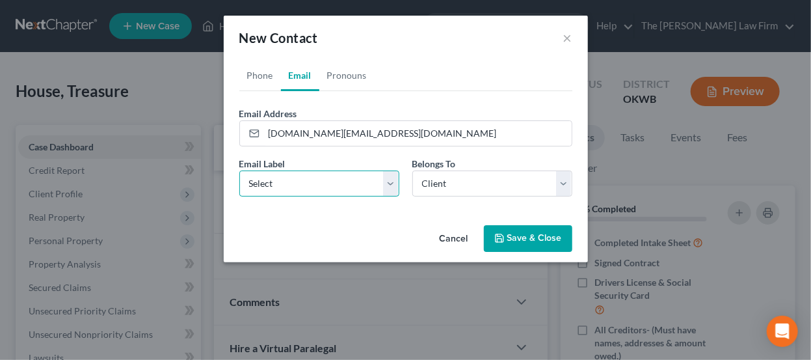
click at [324, 180] on select "Select Home Work Other" at bounding box center [319, 183] width 160 height 26
select select "0"
click at [239, 170] on select "Select Home Work Other" at bounding box center [319, 183] width 160 height 26
drag, startPoint x: 531, startPoint y: 254, endPoint x: 535, endPoint y: 245, distance: 10.2
click at [531, 256] on div "Cancel Save & Close" at bounding box center [406, 241] width 364 height 43
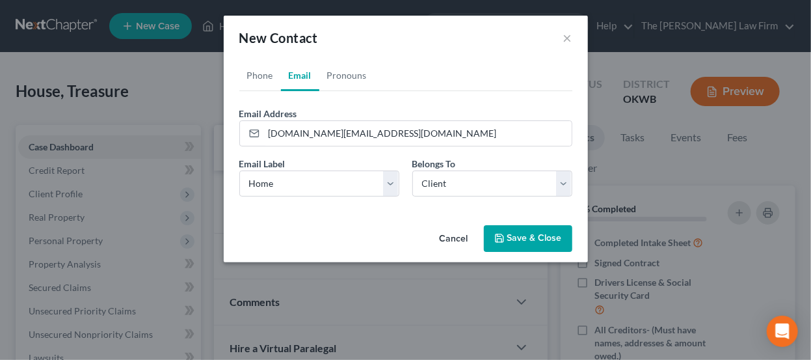
click at [537, 241] on button "Save & Close" at bounding box center [528, 238] width 88 height 27
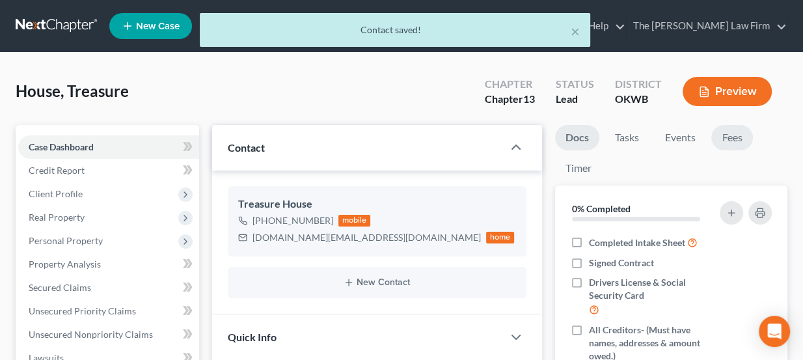
click at [740, 133] on link "Fees" at bounding box center [732, 137] width 42 height 25
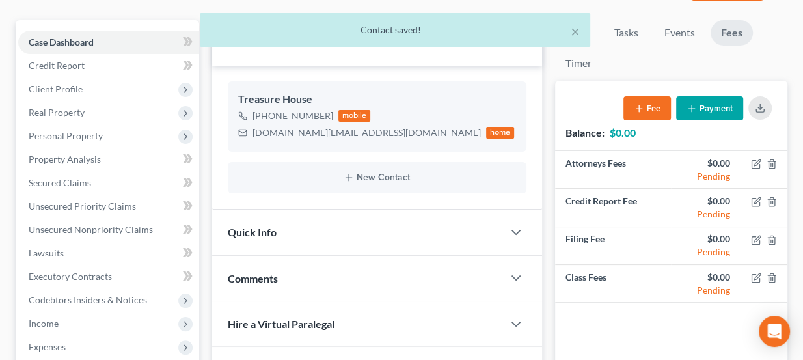
scroll to position [118, 0]
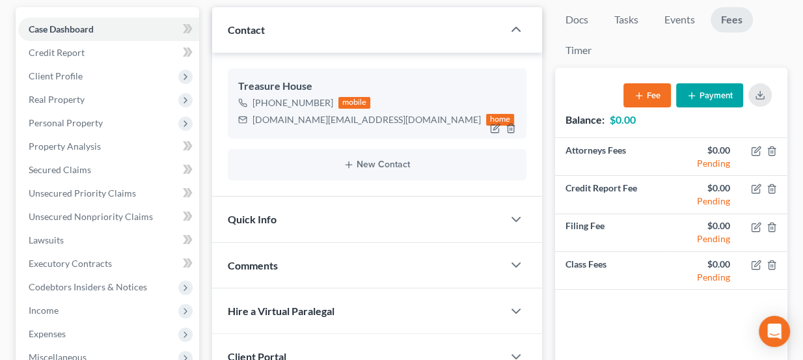
click at [299, 118] on div "TreasureHouse.TH@gmail.com" at bounding box center [366, 119] width 228 height 13
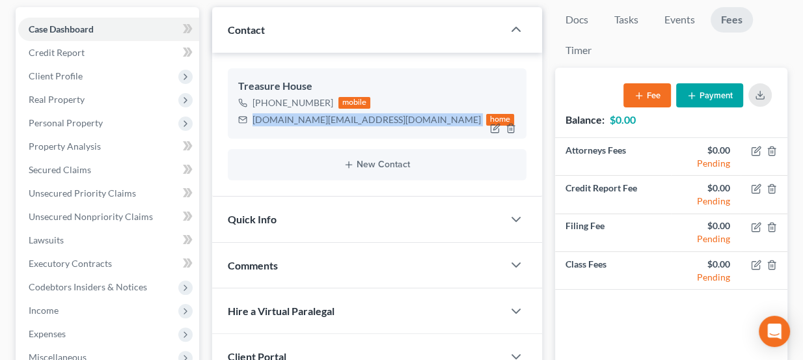
click at [299, 118] on div "TreasureHouse.TH@gmail.com" at bounding box center [366, 119] width 228 height 13
copy div "TreasureHouse.TH@gmail.com"
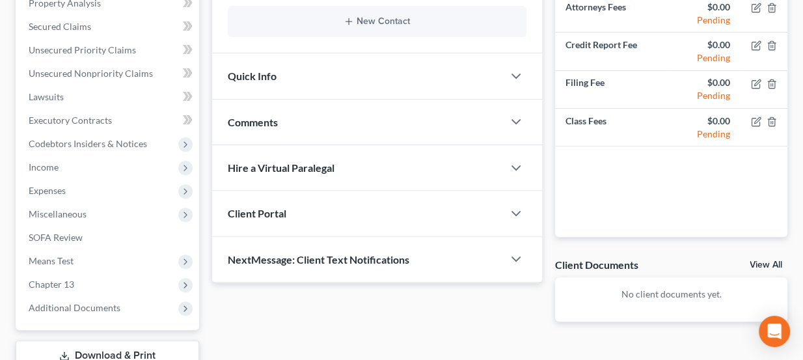
scroll to position [260, 0]
click at [294, 111] on div "Comments" at bounding box center [357, 122] width 291 height 45
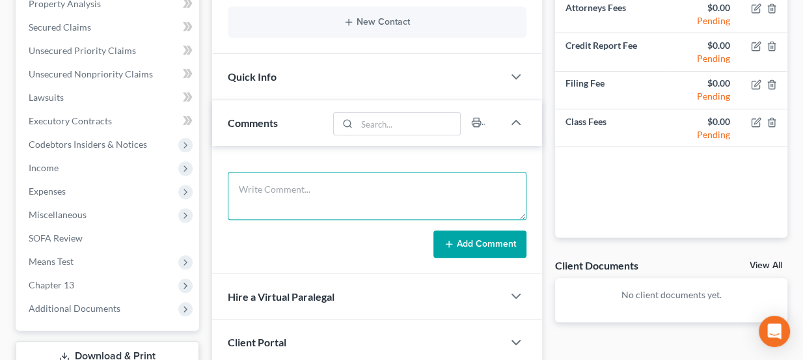
click at [323, 183] on textarea at bounding box center [377, 196] width 299 height 48
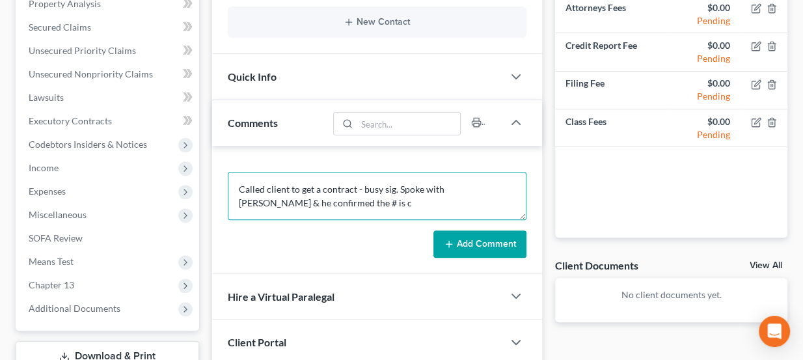
click at [389, 199] on textarea "Called client to get a contract - busy sig. Spoke with Joe Tate & he confirmed …" at bounding box center [377, 196] width 299 height 48
click at [333, 203] on textarea "Called client to get a contract - busy sig. Spoke with Joe Tate & he confirmed …" at bounding box center [377, 196] width 299 height 48
click at [336, 204] on textarea "Called client to get a contract - busy sig. Spoke with Joe Tate & he confirmed …" at bounding box center [377, 196] width 299 height 48
click at [336, 198] on textarea "Called client to get a contract - busy sig. Spoke with Joe Tate & he confirmed …" at bounding box center [377, 196] width 299 height 48
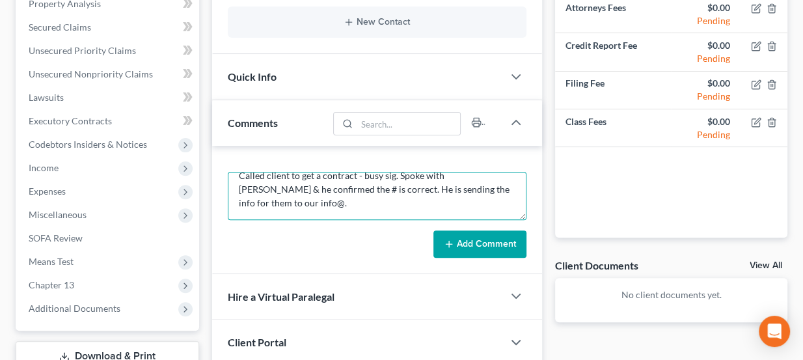
scroll to position [30, 0]
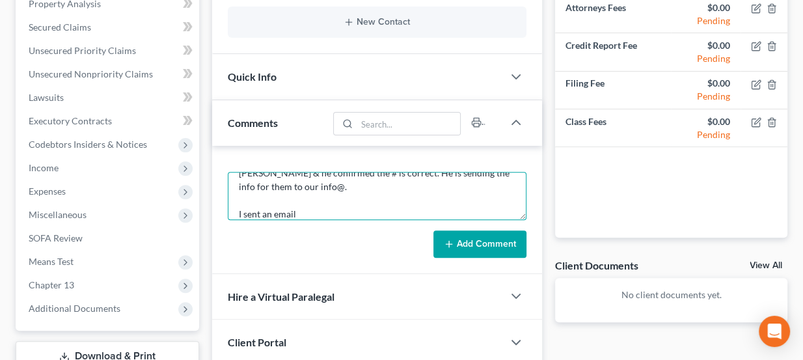
click at [326, 211] on textarea "Called client to get a contract - busy sig. Spoke with Joe Tate & he confirmed …" at bounding box center [377, 196] width 299 height 48
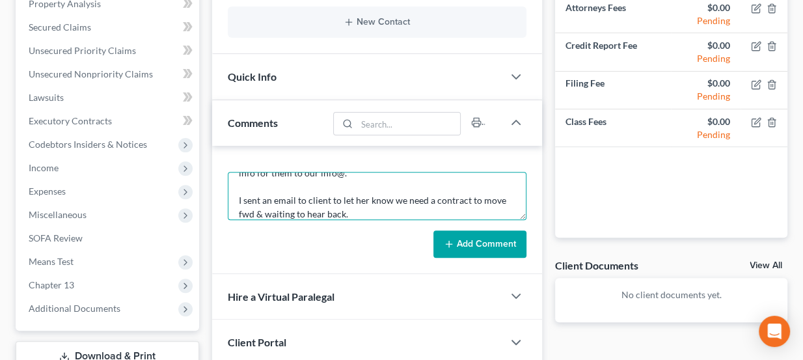
type textarea "Called client to get a contract - busy sig. Spoke with Joe Tate & he confirmed …"
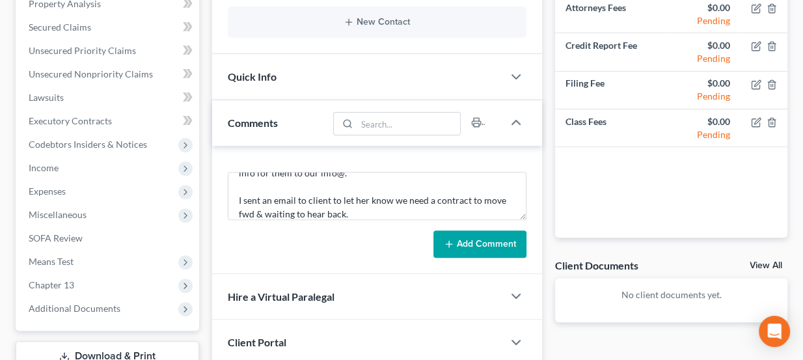
click at [461, 244] on button "Add Comment" at bounding box center [479, 243] width 93 height 27
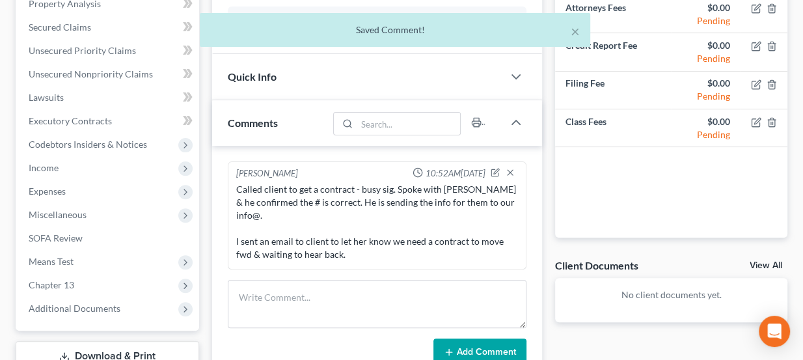
scroll to position [0, 0]
click at [320, 74] on div "Quick Info" at bounding box center [357, 76] width 291 height 45
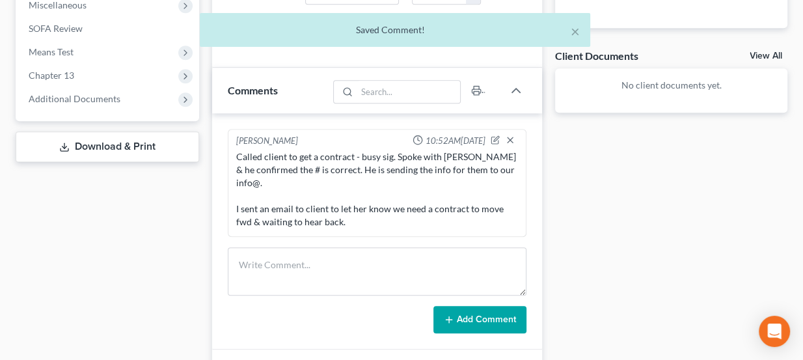
scroll to position [497, 0]
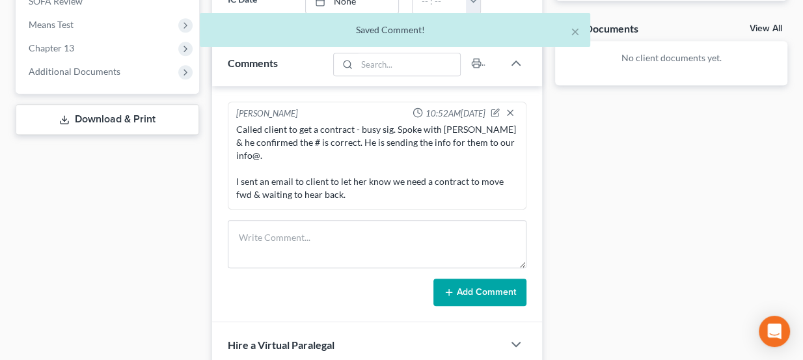
click at [496, 113] on div at bounding box center [505, 113] width 30 height 13
click at [494, 108] on icon "button" at bounding box center [494, 112] width 9 height 9
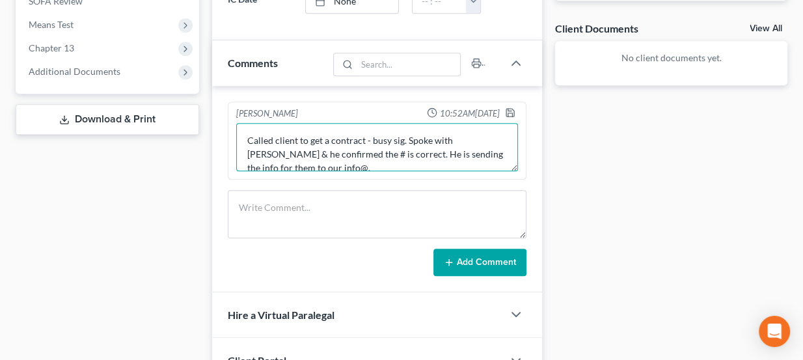
click at [358, 157] on textarea "Called client to get a contract - busy sig. Spoke with Joe Tate & he confirmed …" at bounding box center [377, 147] width 282 height 48
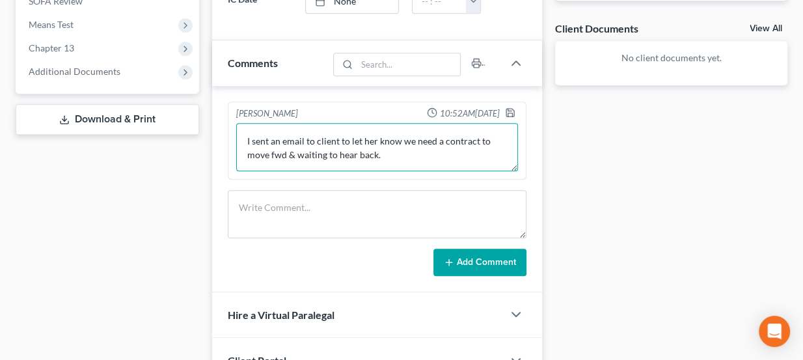
scroll to position [54, 0]
click at [401, 154] on textarea "Called client to get a contract - busy sig. Spoke with Joe Tate & he confirmed …" at bounding box center [377, 147] width 282 height 48
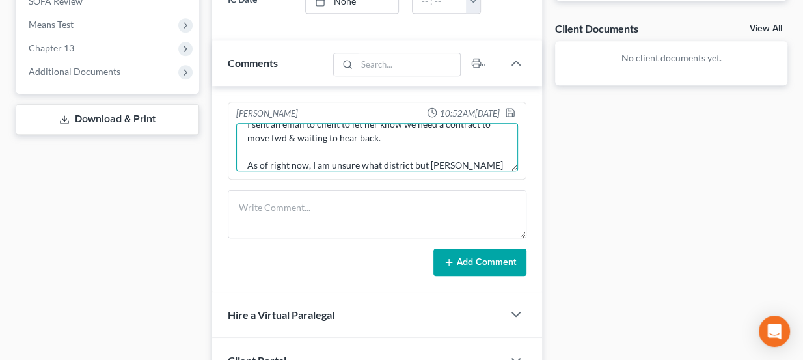
scroll to position [85, 0]
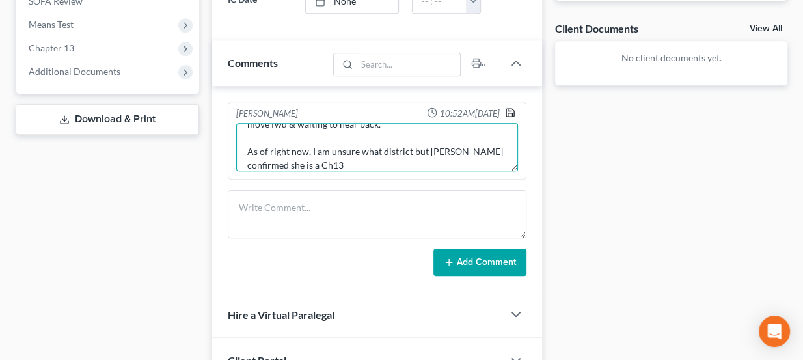
type textarea "Called client to get a contract - busy sig. Spoke with Joe Tate & he confirmed …"
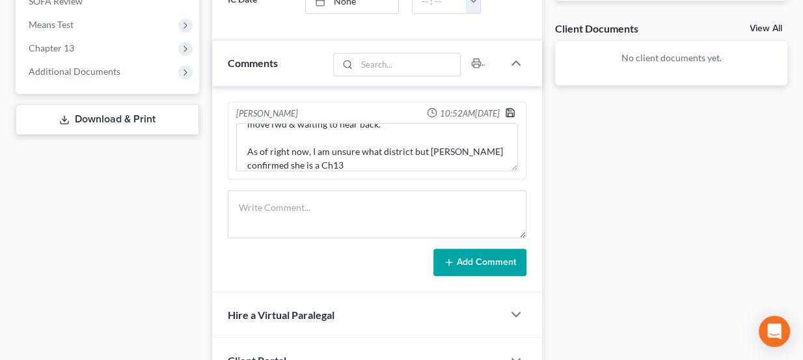
click at [508, 113] on polyline "button" at bounding box center [510, 114] width 5 height 3
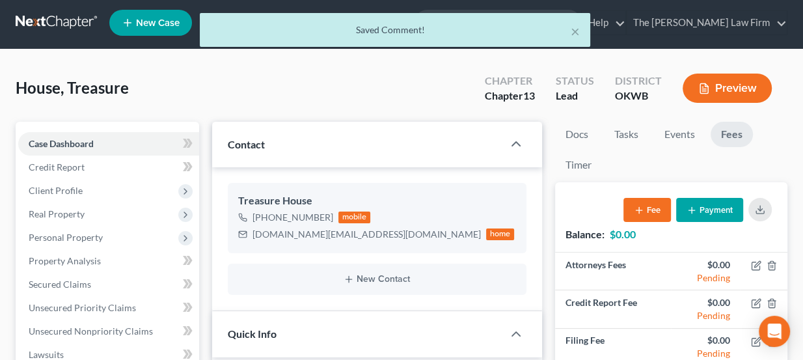
scroll to position [0, 0]
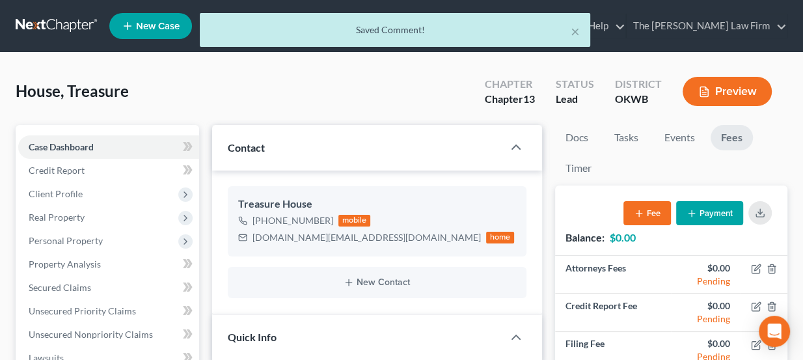
click at [60, 25] on div "× Saved Comment!" at bounding box center [394, 33] width 803 height 40
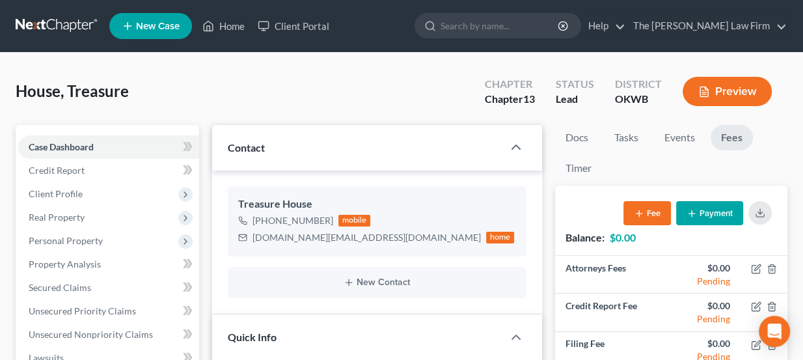
click at [88, 21] on link at bounding box center [57, 25] width 83 height 23
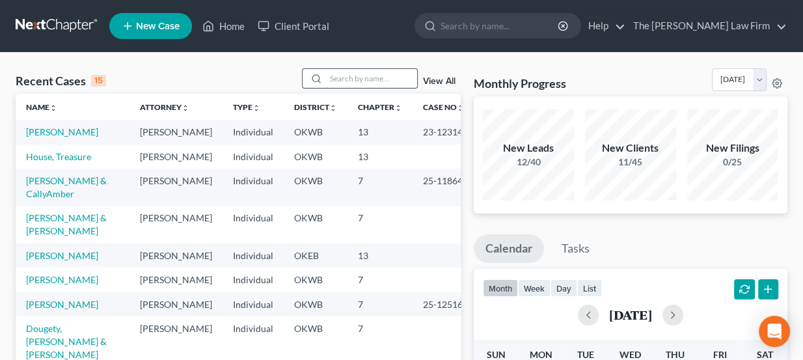
click at [395, 72] on input "search" at bounding box center [371, 78] width 91 height 19
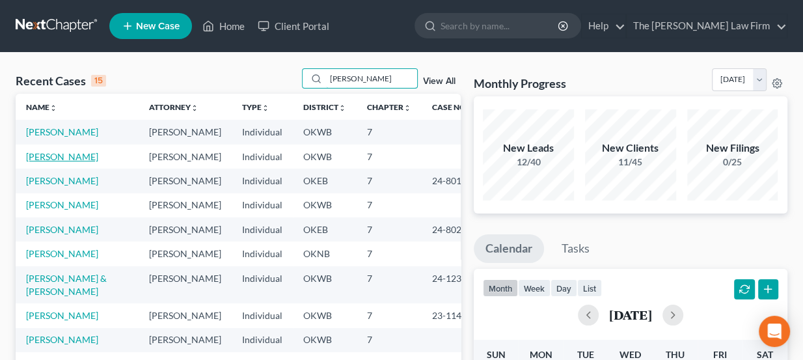
type input "[PERSON_NAME]"
click at [71, 154] on link "[PERSON_NAME]" at bounding box center [62, 156] width 72 height 11
select select "3"
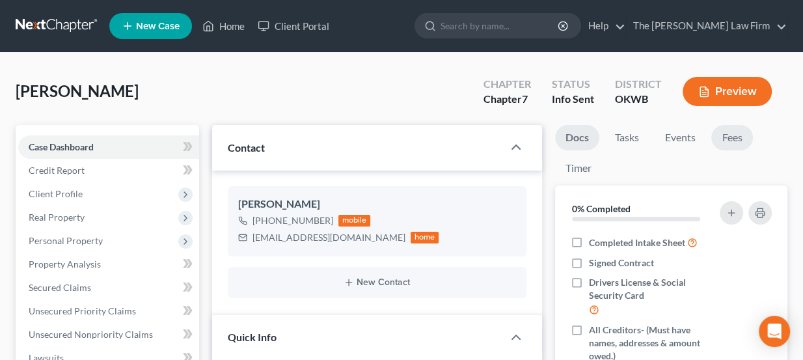
click at [726, 128] on link "Fees" at bounding box center [732, 137] width 42 height 25
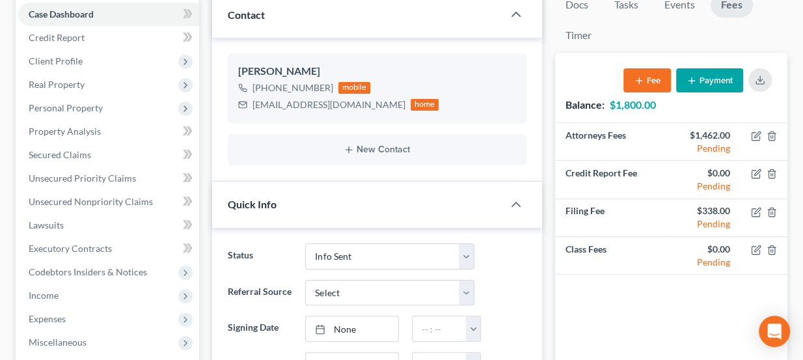
scroll to position [59, 0]
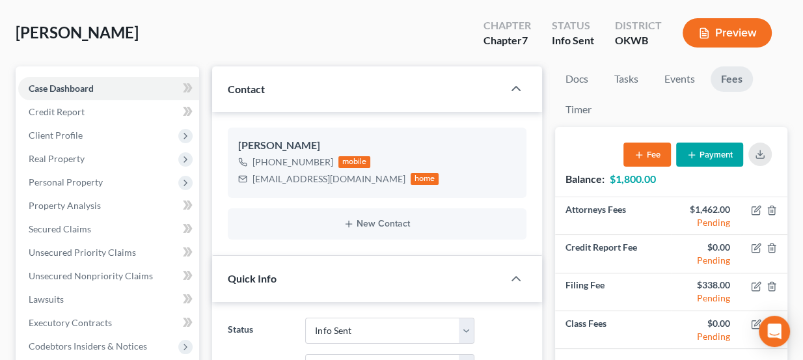
click at [717, 154] on button "Payment" at bounding box center [709, 154] width 67 height 24
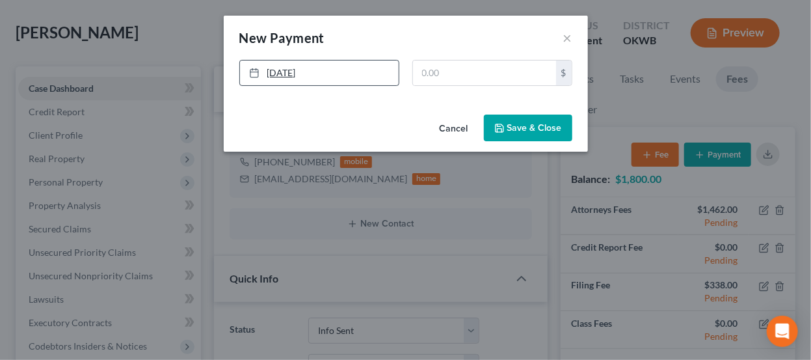
click at [301, 72] on link "[DATE]" at bounding box center [319, 72] width 159 height 25
click at [454, 75] on input "text" at bounding box center [484, 72] width 143 height 25
type input "300"
click at [516, 139] on button "Save & Close" at bounding box center [528, 127] width 88 height 27
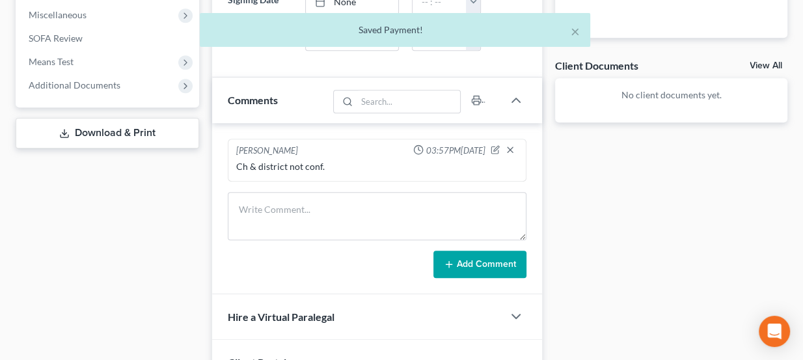
scroll to position [473, 0]
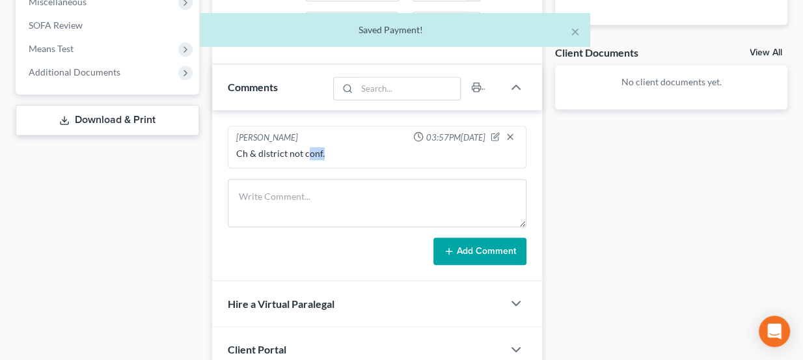
click at [323, 157] on div "Ch & district not conf." at bounding box center [378, 153] width 288 height 18
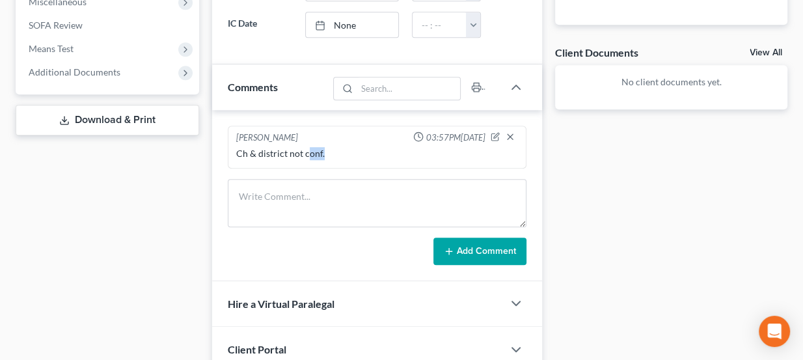
click at [323, 157] on div "Ch & district not conf." at bounding box center [378, 153] width 288 height 18
click at [518, 79] on icon "button" at bounding box center [516, 87] width 16 height 16
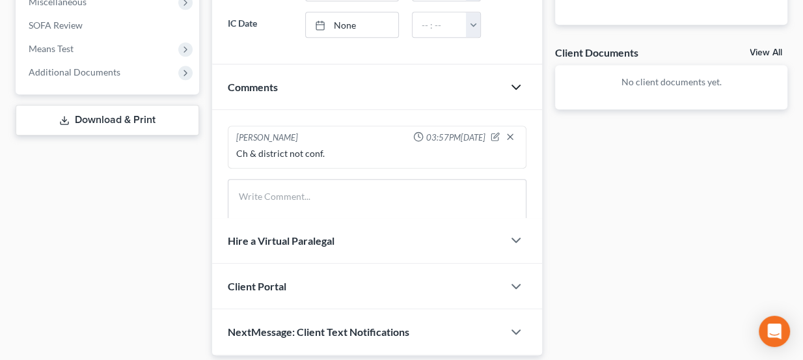
scroll to position [405, 0]
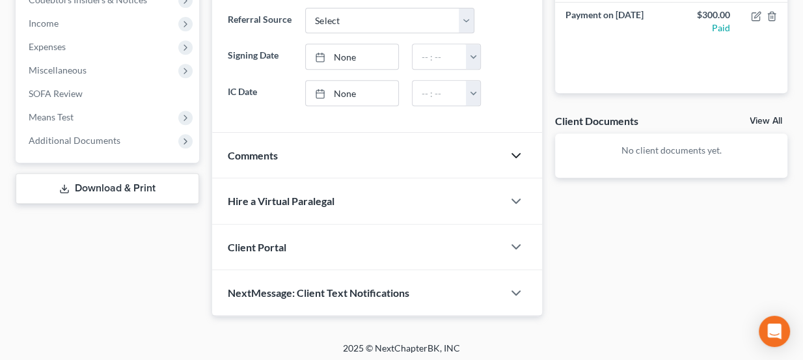
click at [518, 80] on div at bounding box center [507, 93] width 52 height 26
click at [513, 148] on icon "button" at bounding box center [516, 156] width 16 height 16
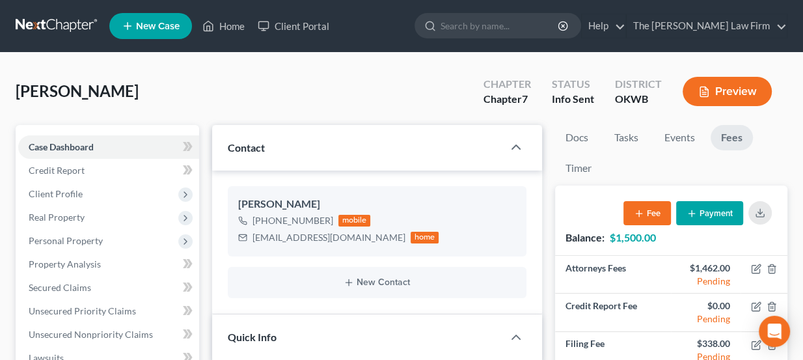
scroll to position [0, 0]
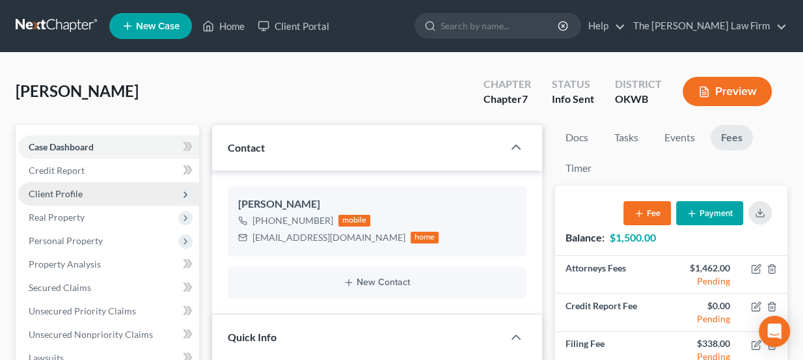
click at [89, 196] on span "Client Profile" at bounding box center [108, 193] width 181 height 23
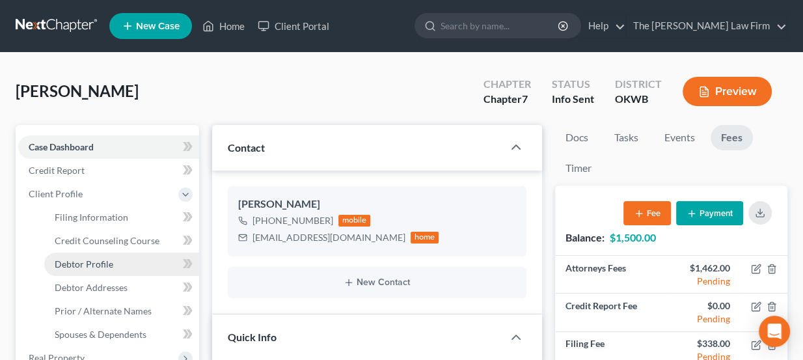
click at [109, 261] on span "Debtor Profile" at bounding box center [84, 263] width 59 height 11
select select "0"
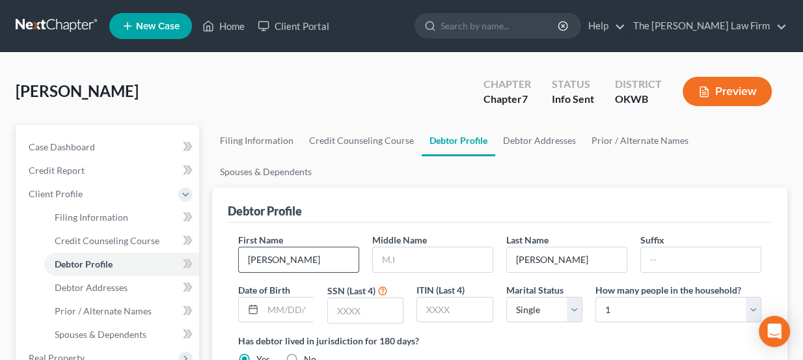
drag, startPoint x: 314, startPoint y: 258, endPoint x: 238, endPoint y: 257, distance: 76.1
click at [232, 257] on div "First Name Brittney" at bounding box center [299, 253] width 134 height 40
click at [252, 253] on input "Brittney" at bounding box center [299, 259] width 120 height 25
click at [241, 256] on input "Brittney" at bounding box center [299, 259] width 120 height 25
type input "Justin & Brittney"
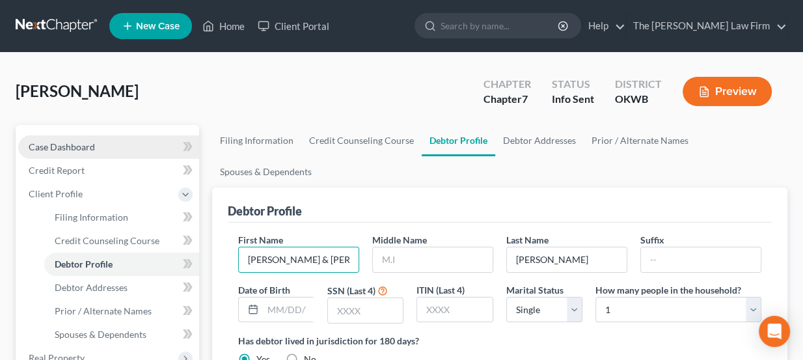
click at [87, 155] on link "Case Dashboard" at bounding box center [108, 146] width 181 height 23
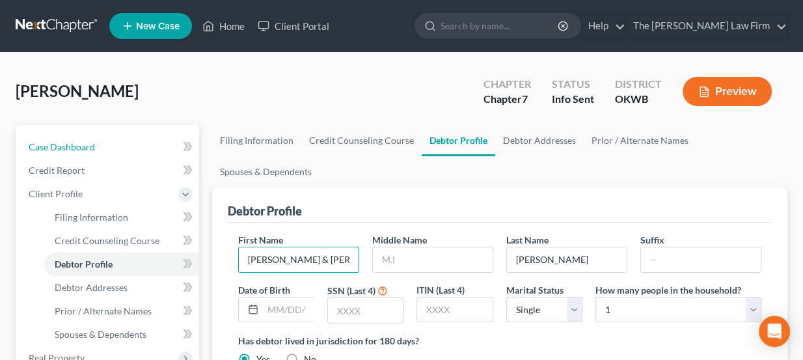
click at [88, 149] on span "Case Dashboard" at bounding box center [62, 146] width 66 height 11
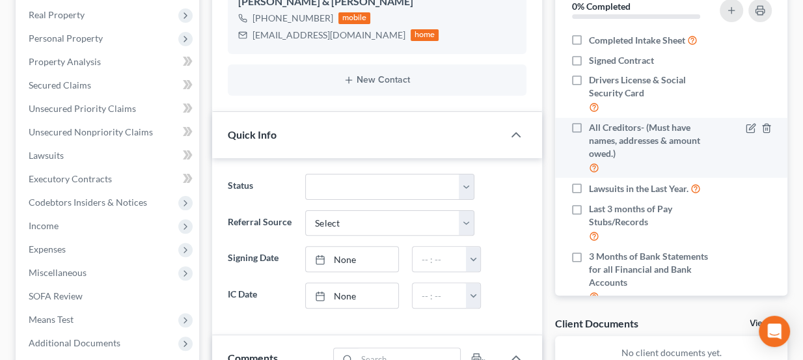
scroll to position [118, 0]
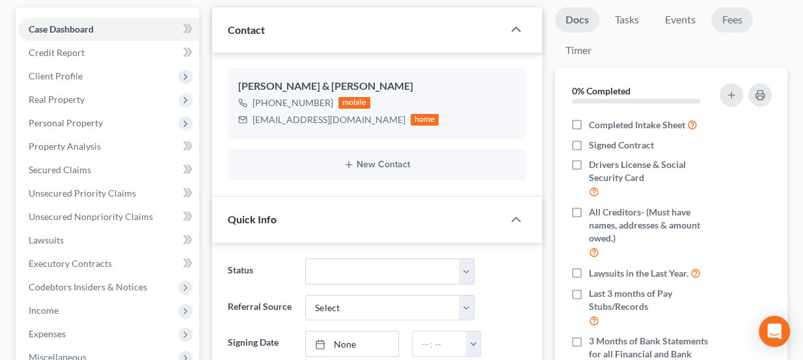
click at [734, 25] on link "Fees" at bounding box center [732, 19] width 42 height 25
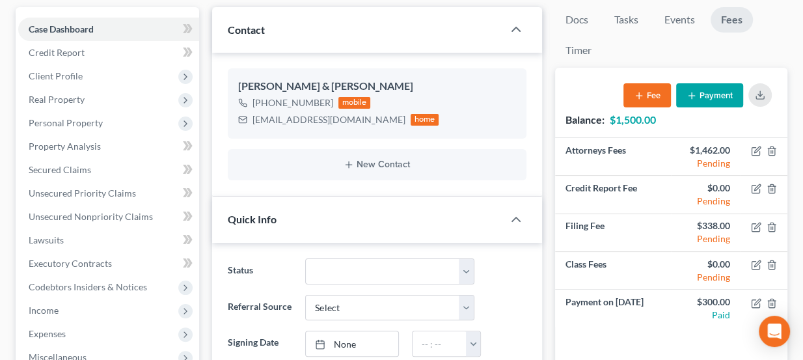
scroll to position [0, 0]
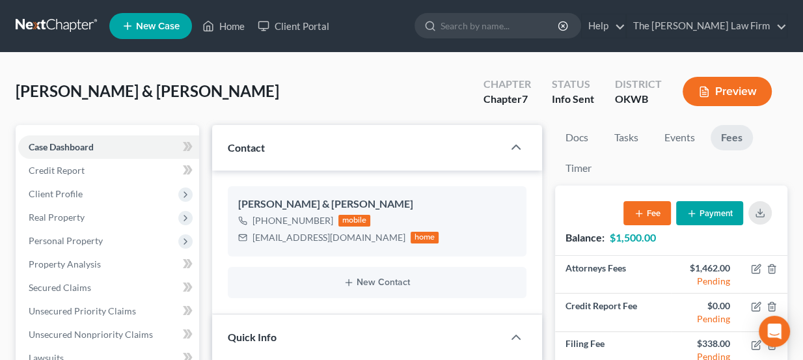
click at [162, 28] on span "New Case" at bounding box center [158, 26] width 44 height 10
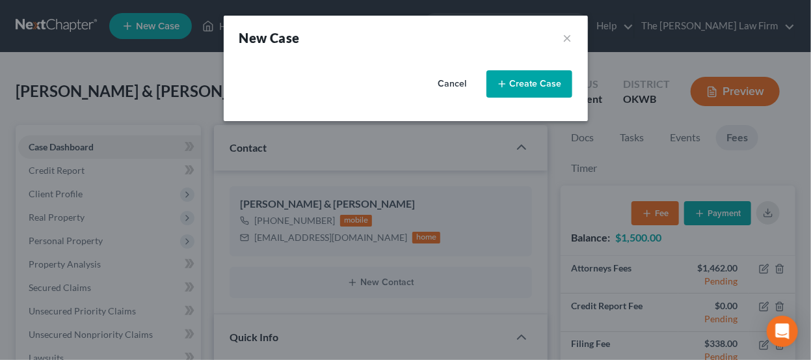
select select "65"
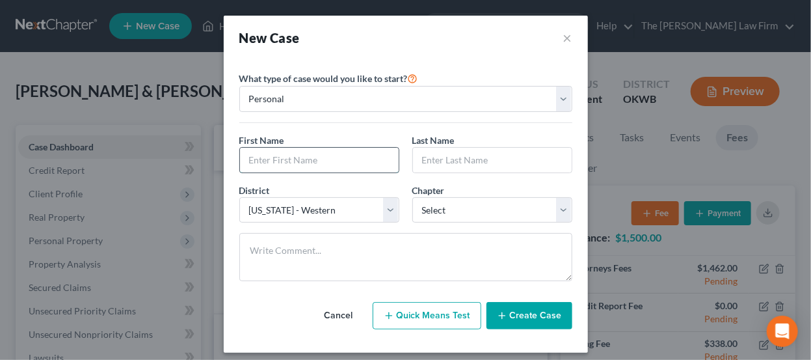
click at [295, 154] on input "text" at bounding box center [319, 160] width 159 height 25
type input "K"
type input "[PERSON_NAME]"
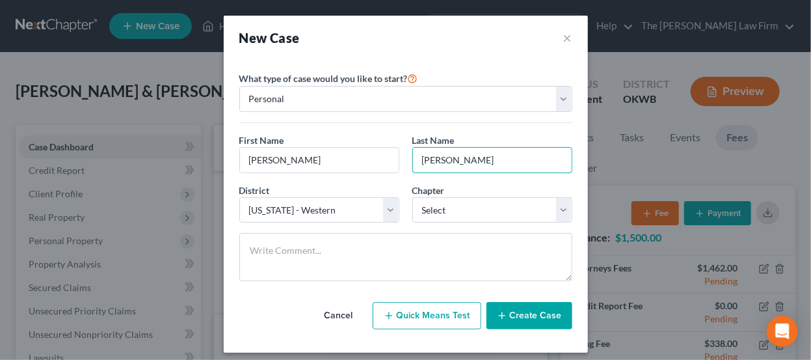
type input "[PERSON_NAME]"
click at [466, 205] on select "Select 7 11 12 13" at bounding box center [492, 210] width 160 height 26
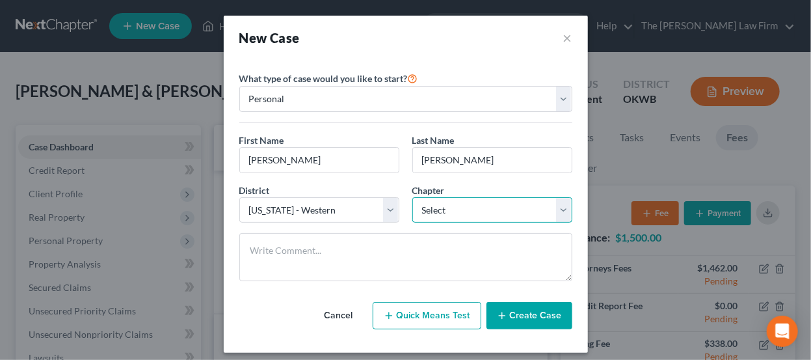
select select "0"
click at [412, 197] on select "Select 7 11 12 13" at bounding box center [492, 210] width 160 height 26
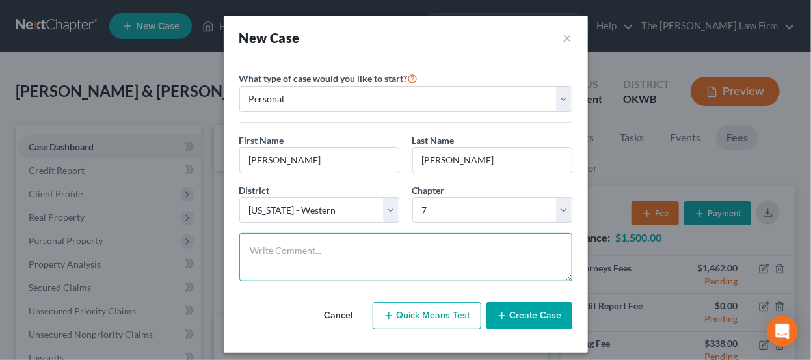
click at [432, 247] on textarea at bounding box center [405, 257] width 333 height 48
click at [507, 251] on textarea "Ch & district not conf. Sent docs.. [PERSON_NAME] did not have" at bounding box center [405, 257] width 333 height 48
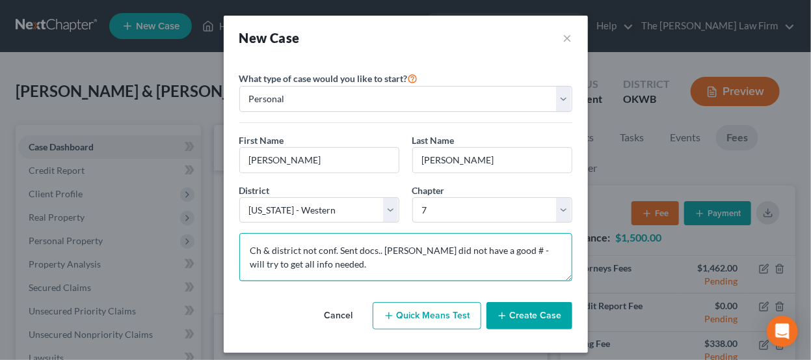
type textarea "Ch & district not conf. Sent docs.. [PERSON_NAME] did not have a good # - will …"
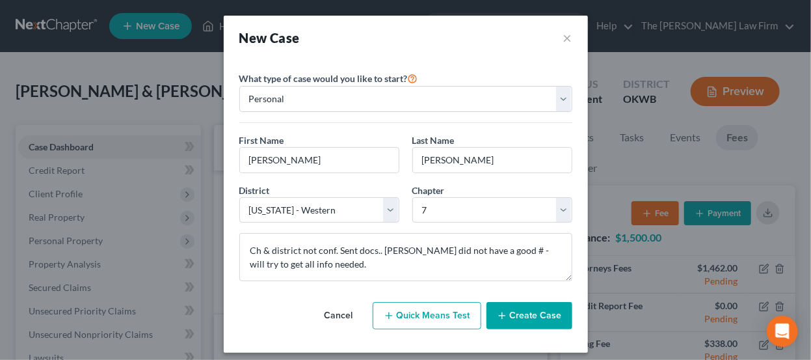
click at [536, 313] on button "Create Case" at bounding box center [530, 315] width 86 height 27
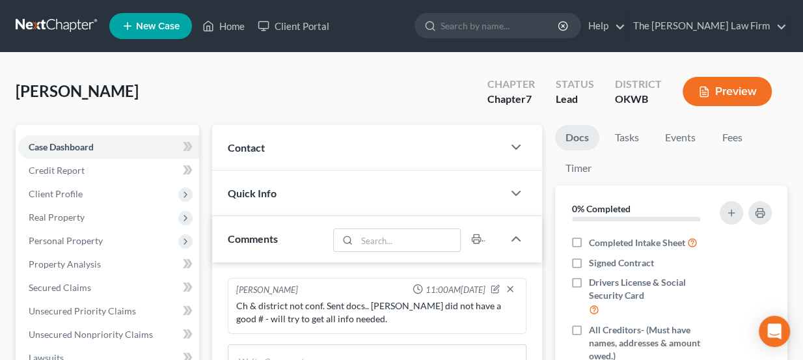
click at [406, 151] on div "Contact" at bounding box center [357, 147] width 291 height 45
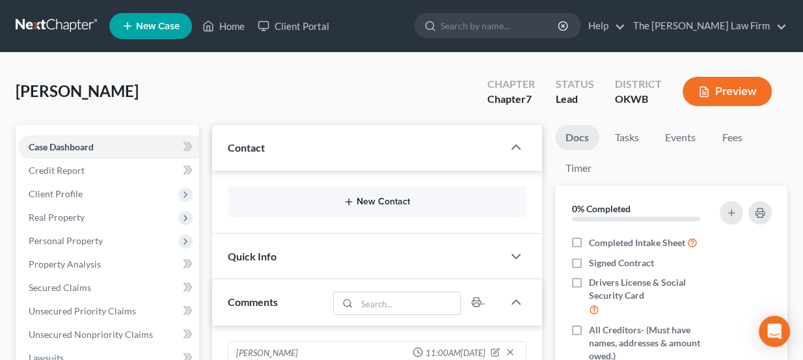
click at [365, 202] on button "New Contact" at bounding box center [377, 201] width 278 height 10
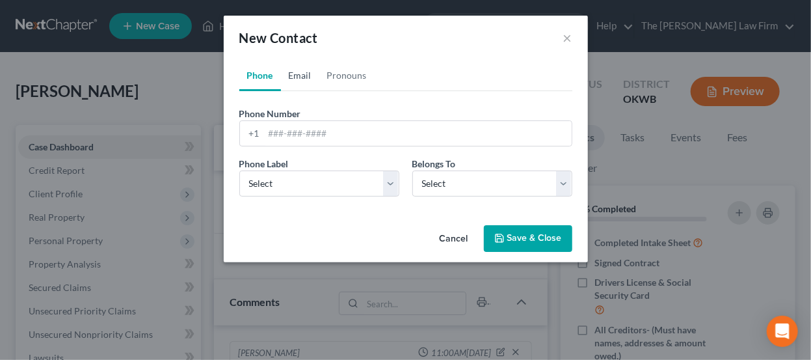
click at [308, 77] on link "Email" at bounding box center [300, 75] width 38 height 31
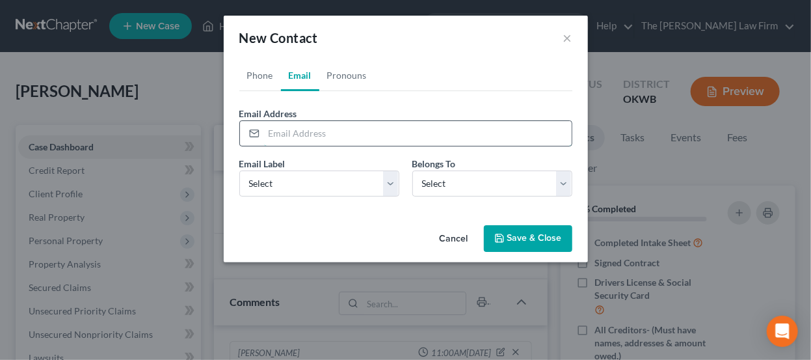
paste input "uliandavis2499@gmail.com"
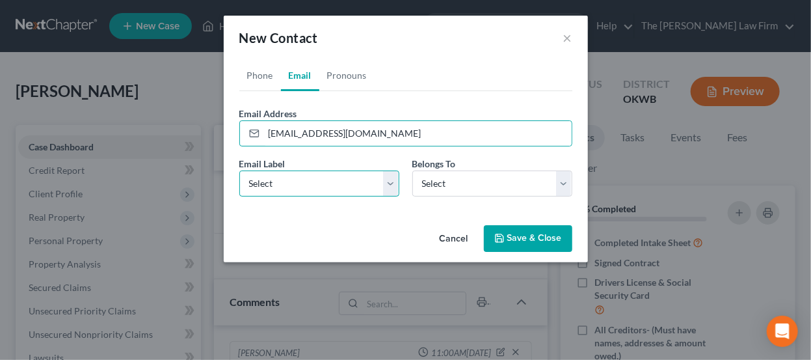
click at [328, 182] on select "Select Home Work Other" at bounding box center [319, 183] width 160 height 26
click at [272, 135] on input "uliandavis2499@gmail.com" at bounding box center [418, 133] width 308 height 25
click at [267, 134] on input "uliandavis2499@gmail.com" at bounding box center [418, 133] width 308 height 25
click at [266, 135] on input "uliandavis2499@gmail.com" at bounding box center [418, 133] width 308 height 25
type input "juliandavis2499@gmail.com"
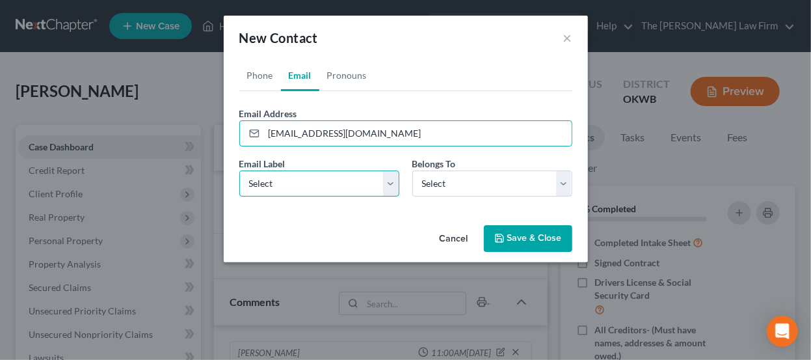
click at [372, 172] on select "Select Home Work Other" at bounding box center [319, 183] width 160 height 26
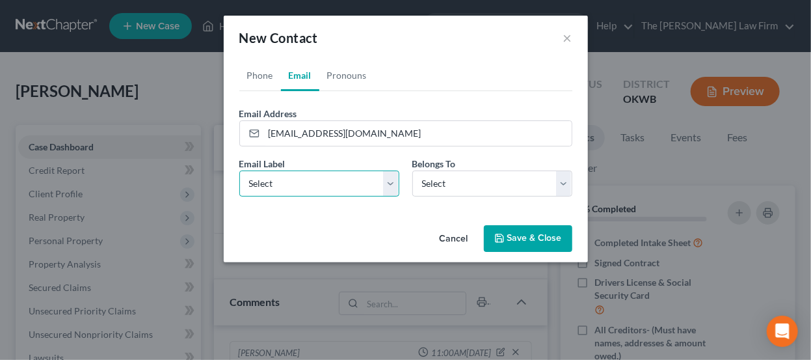
select select "0"
click at [239, 170] on select "Select Home Work Other" at bounding box center [319, 183] width 160 height 26
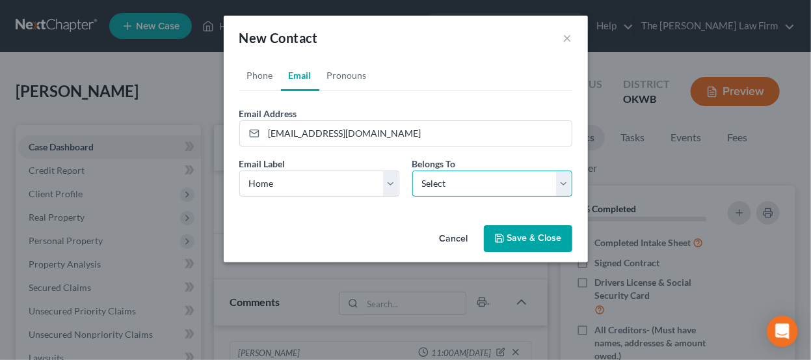
drag, startPoint x: 522, startPoint y: 185, endPoint x: 522, endPoint y: 193, distance: 8.5
click at [522, 185] on select "Select Client Other" at bounding box center [492, 183] width 160 height 26
select select "0"
click at [412, 170] on select "Select Client Other" at bounding box center [492, 183] width 160 height 26
click at [528, 241] on button "Save & Close" at bounding box center [528, 238] width 88 height 27
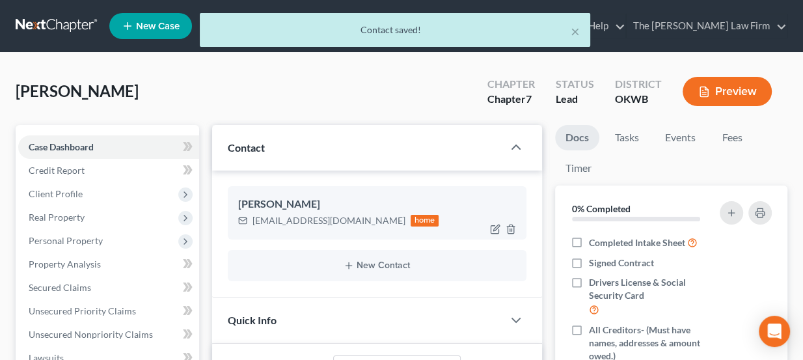
click at [292, 215] on div "juliandavis2499@gmail.com" at bounding box center [328, 220] width 153 height 13
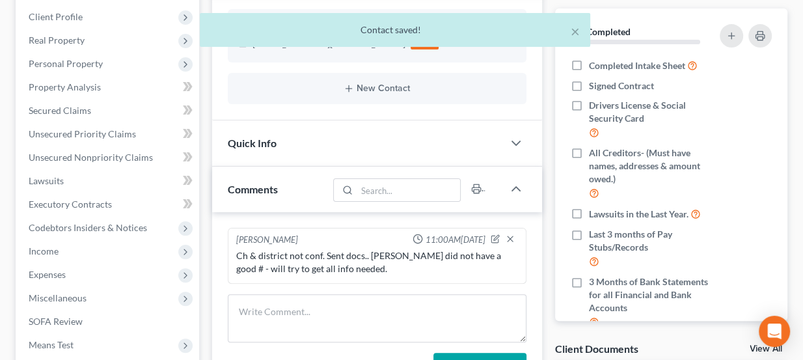
scroll to position [177, 0]
click at [337, 117] on div "Julian Davis juliandavis2499@gmail.com home New Contact" at bounding box center [377, 56] width 330 height 127
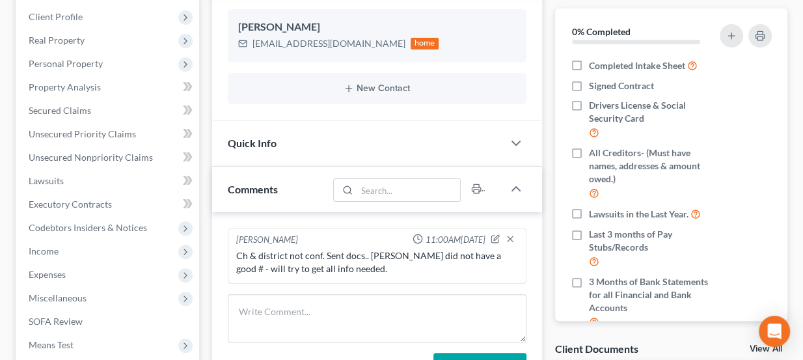
click at [341, 142] on div "Quick Info" at bounding box center [357, 142] width 291 height 45
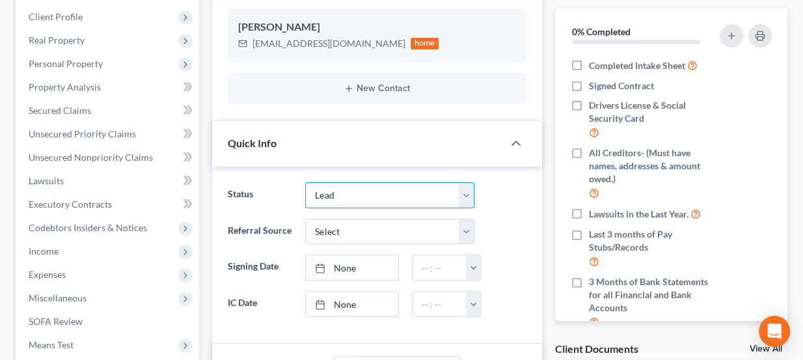
click at [358, 194] on select "Discharged Dismissed Filed Info Sent In Progress Lead Lost Lead Ready to File R…" at bounding box center [389, 195] width 169 height 26
select select "3"
click at [305, 182] on select "Discharged Dismissed Filed Info Sent In Progress Lead Lost Lead Ready to File R…" at bounding box center [389, 195] width 169 height 26
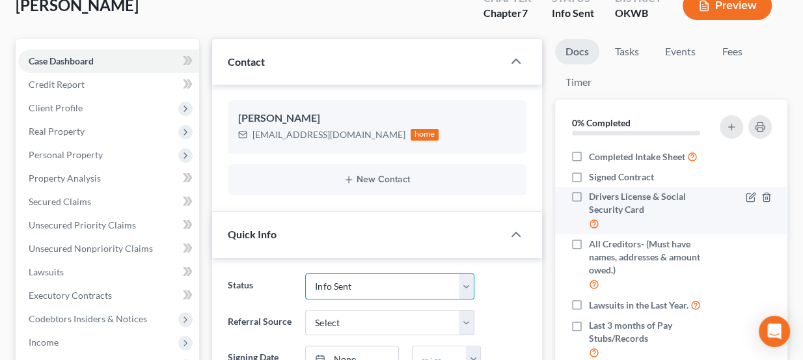
scroll to position [0, 0]
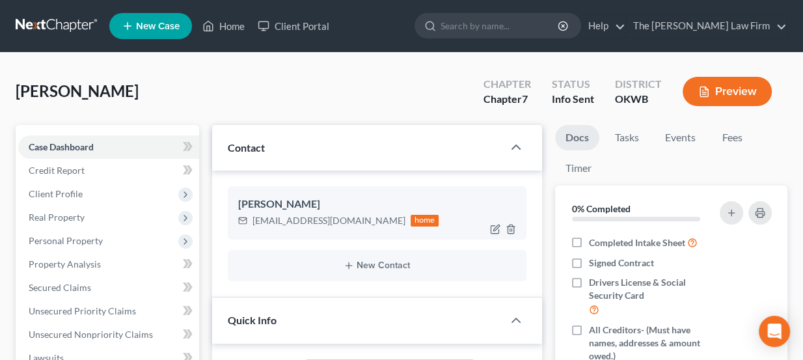
click at [329, 223] on div "juliandavis2499@gmail.com" at bounding box center [328, 220] width 153 height 13
copy div "juliandavis2499@gmail.com"
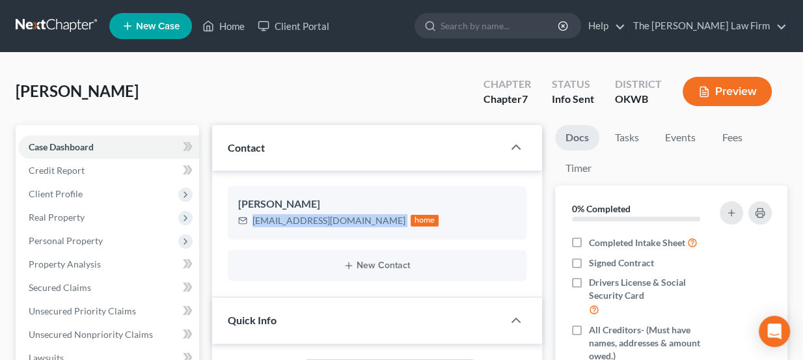
click at [55, 20] on link at bounding box center [57, 25] width 83 height 23
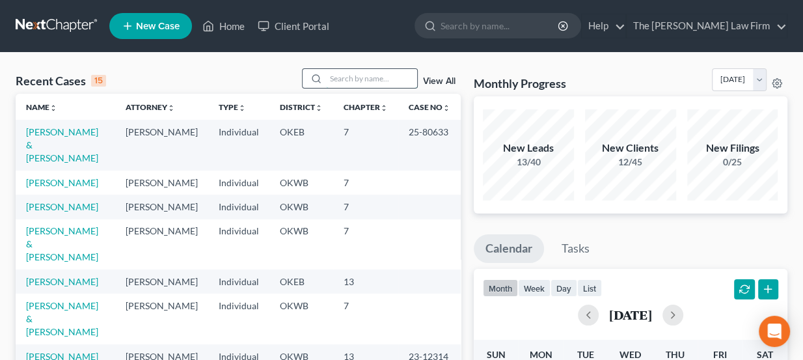
click at [373, 77] on input "search" at bounding box center [371, 78] width 91 height 19
type input "[PERSON_NAME]"
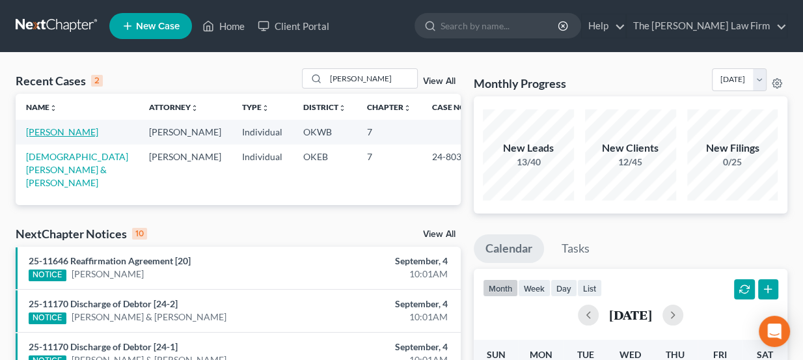
click at [60, 133] on link "[PERSON_NAME]" at bounding box center [62, 131] width 72 height 11
select select "3"
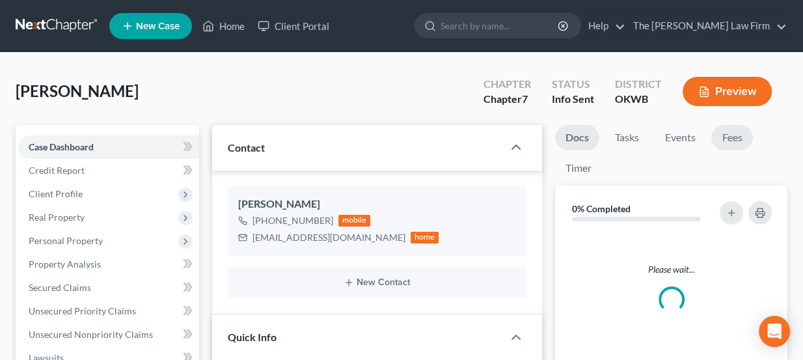
click at [740, 134] on link "Fees" at bounding box center [732, 137] width 42 height 25
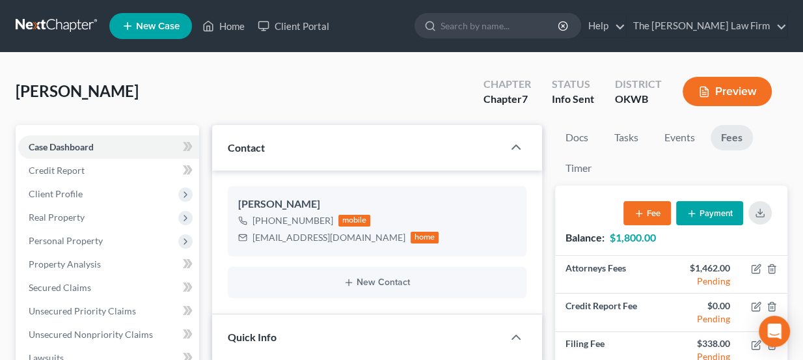
click at [81, 28] on link at bounding box center [57, 25] width 83 height 23
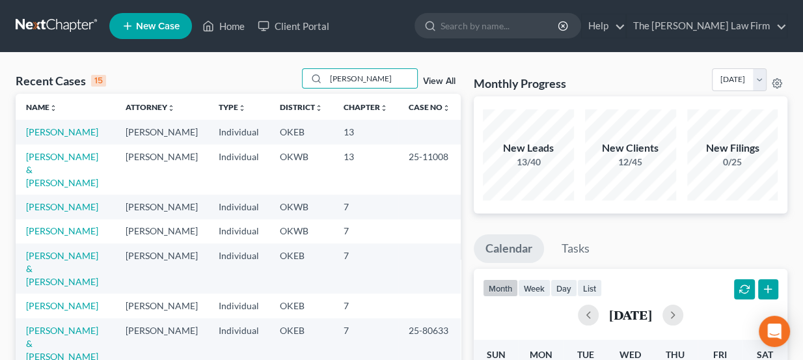
type input "[PERSON_NAME]"
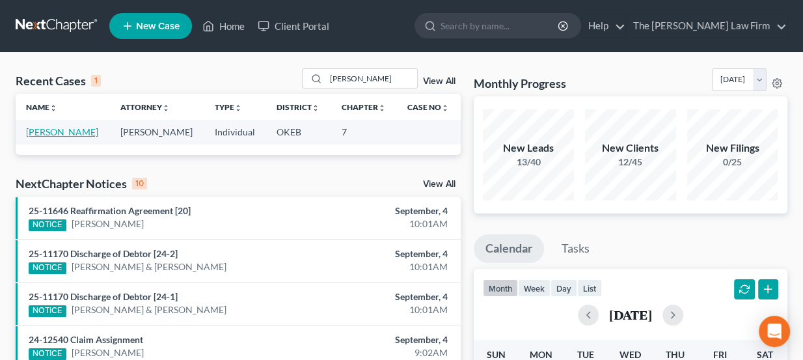
click at [77, 128] on link "[PERSON_NAME]" at bounding box center [62, 131] width 72 height 11
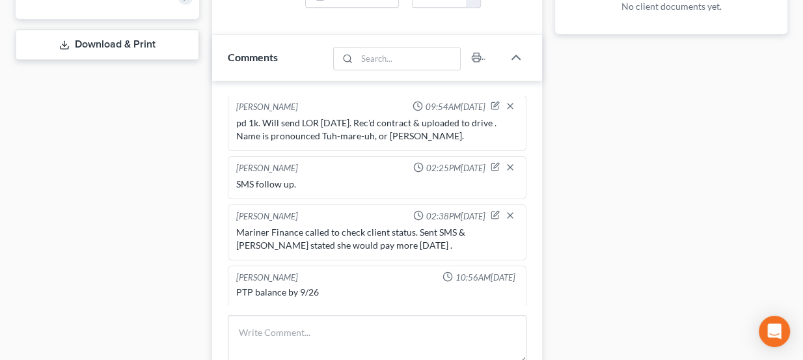
scroll to position [591, 0]
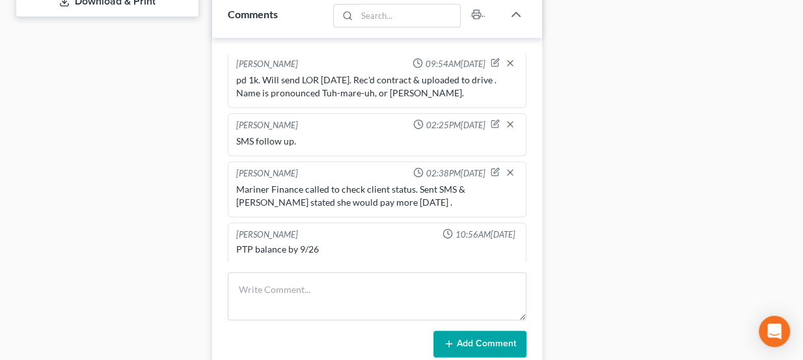
click at [317, 245] on div "PTP balance by 9/26" at bounding box center [377, 249] width 282 height 13
drag, startPoint x: 463, startPoint y: 226, endPoint x: 479, endPoint y: 228, distance: 16.4
click at [479, 228] on span "10:56AM[DATE]" at bounding box center [485, 234] width 60 height 12
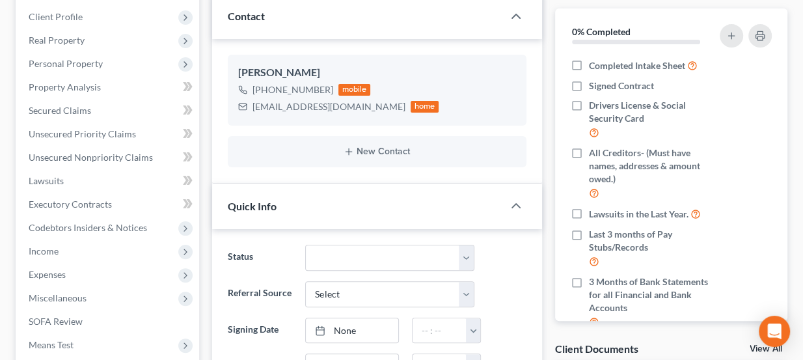
scroll to position [59, 0]
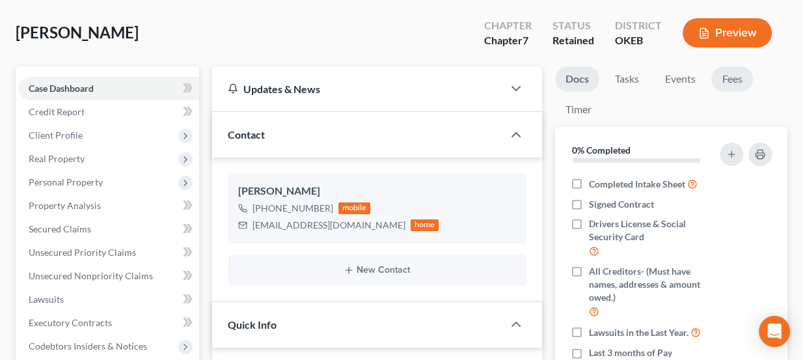
click at [734, 72] on link "Fees" at bounding box center [732, 78] width 42 height 25
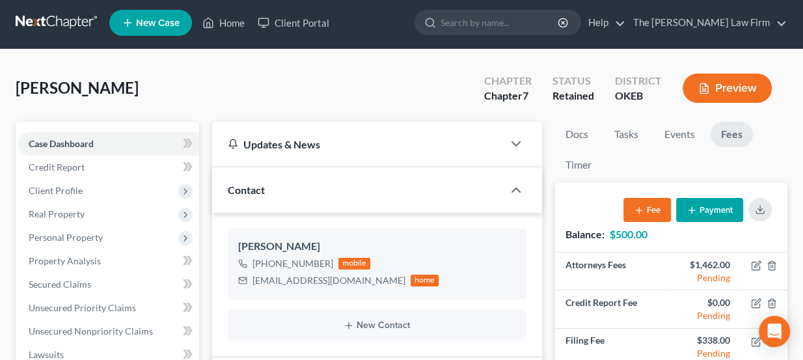
scroll to position [0, 0]
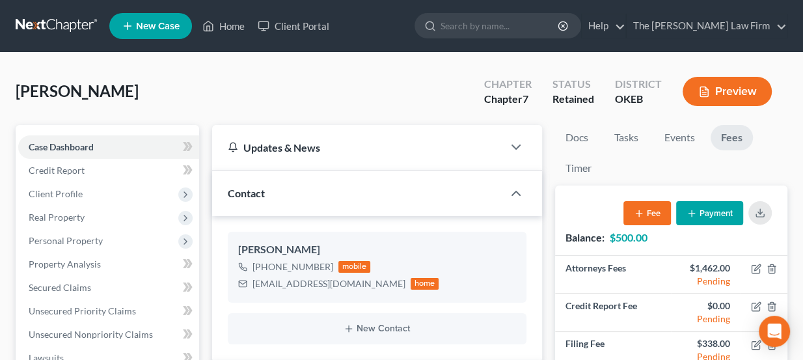
click at [79, 27] on link at bounding box center [57, 25] width 83 height 23
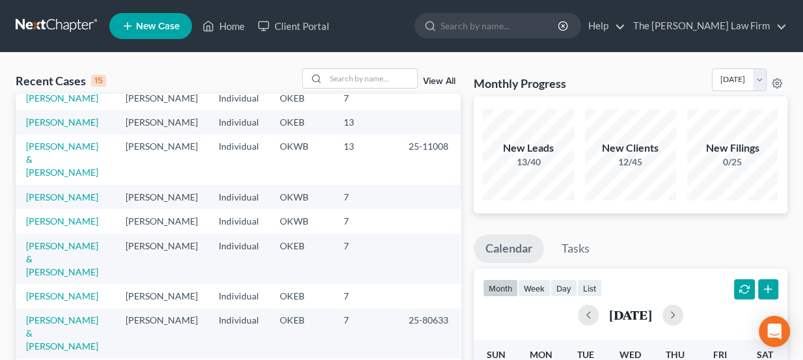
scroll to position [59, 0]
click at [64, 120] on link "[PERSON_NAME]" at bounding box center [62, 121] width 72 height 11
select select "4"
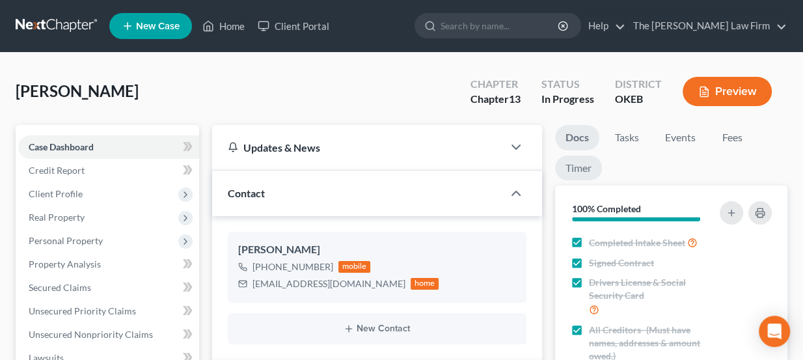
click at [589, 165] on link "Timer" at bounding box center [578, 167] width 47 height 25
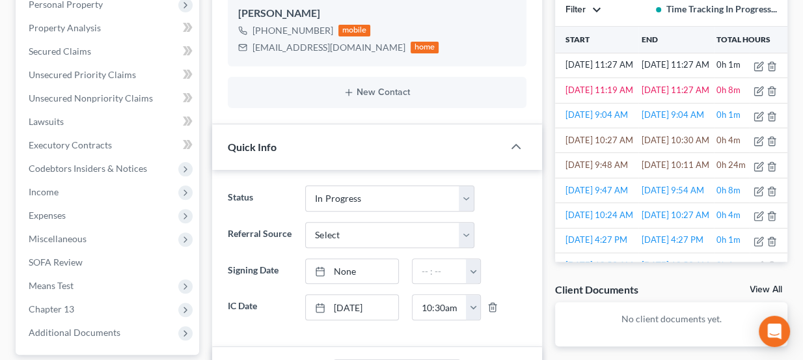
scroll to position [1026, 0]
click at [599, 14] on button "Filter" at bounding box center [583, 9] width 36 height 9
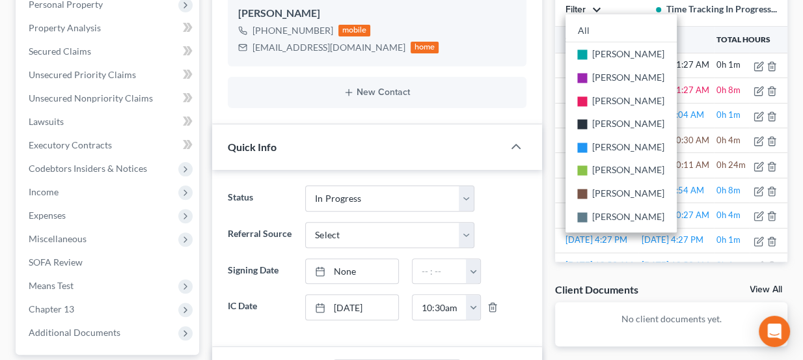
click at [597, 11] on button "Filter" at bounding box center [583, 9] width 36 height 9
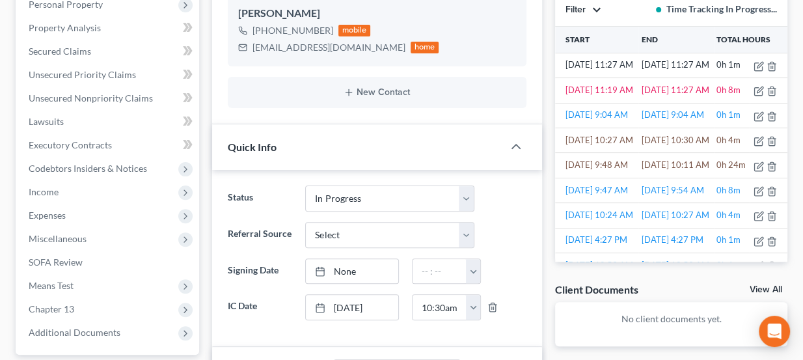
click at [597, 11] on button "Filter" at bounding box center [583, 9] width 36 height 9
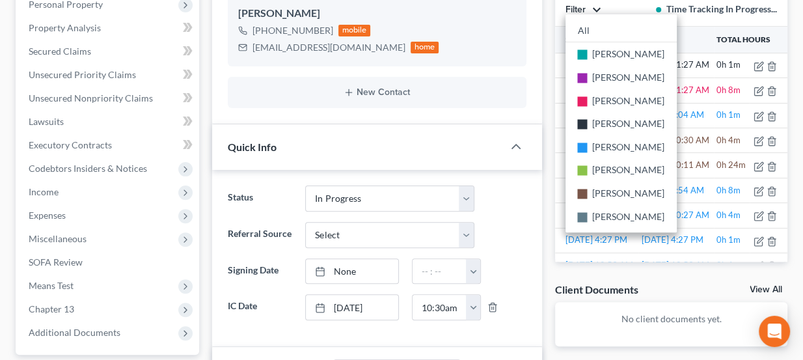
click at [597, 11] on button "Filter" at bounding box center [583, 9] width 36 height 9
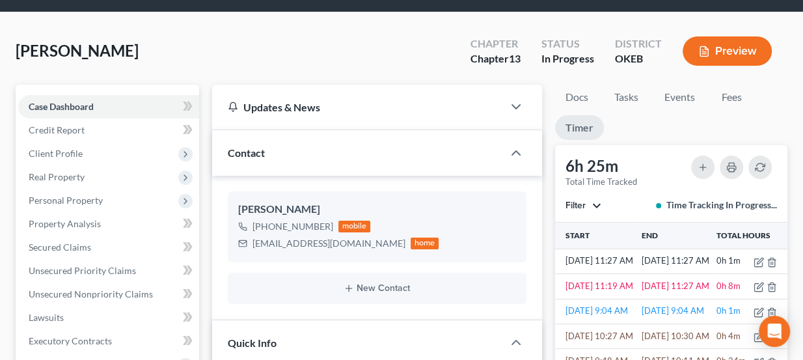
scroll to position [0, 0]
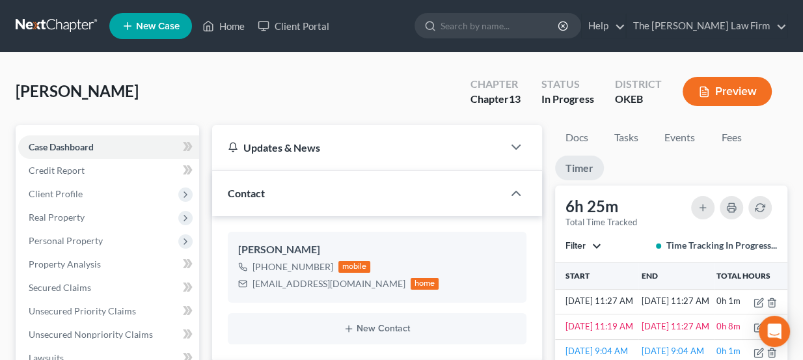
click at [68, 19] on link at bounding box center [57, 25] width 83 height 23
